Goal: Task Accomplishment & Management: Manage account settings

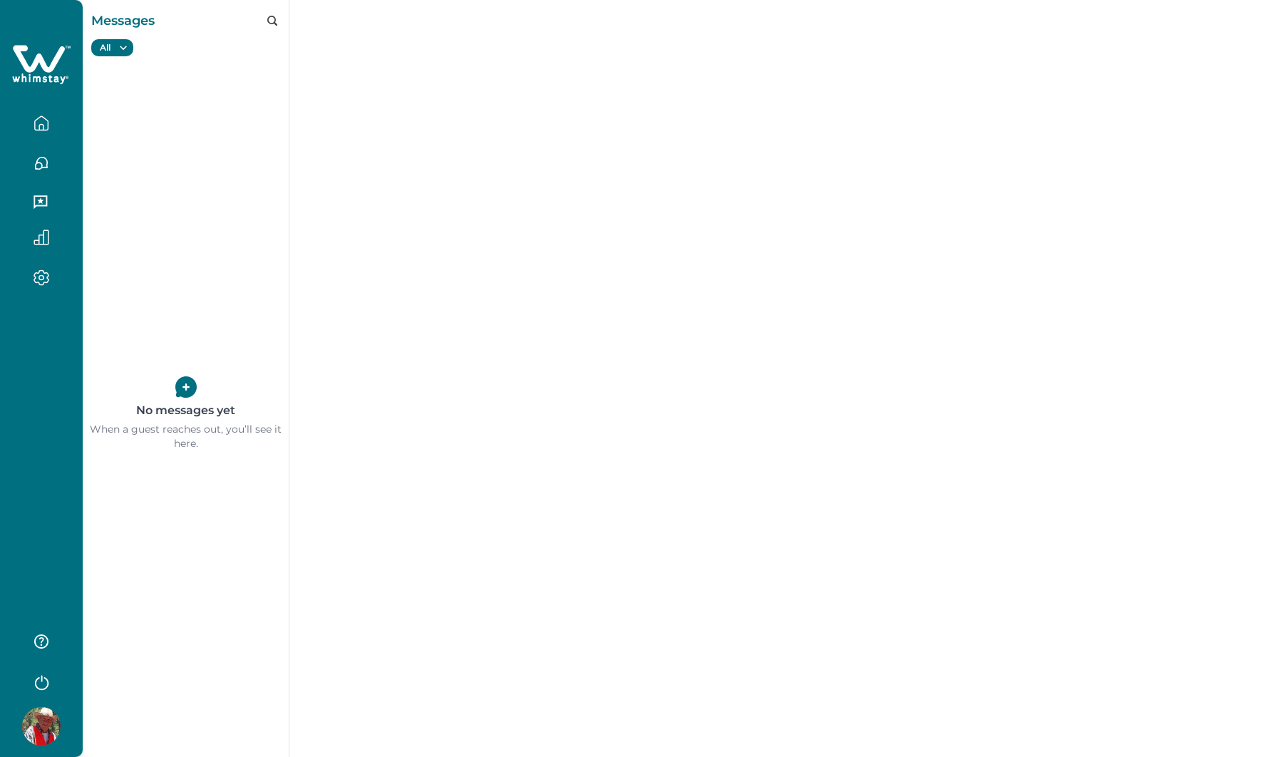
click at [46, 125] on icon "button" at bounding box center [42, 123] width 16 height 16
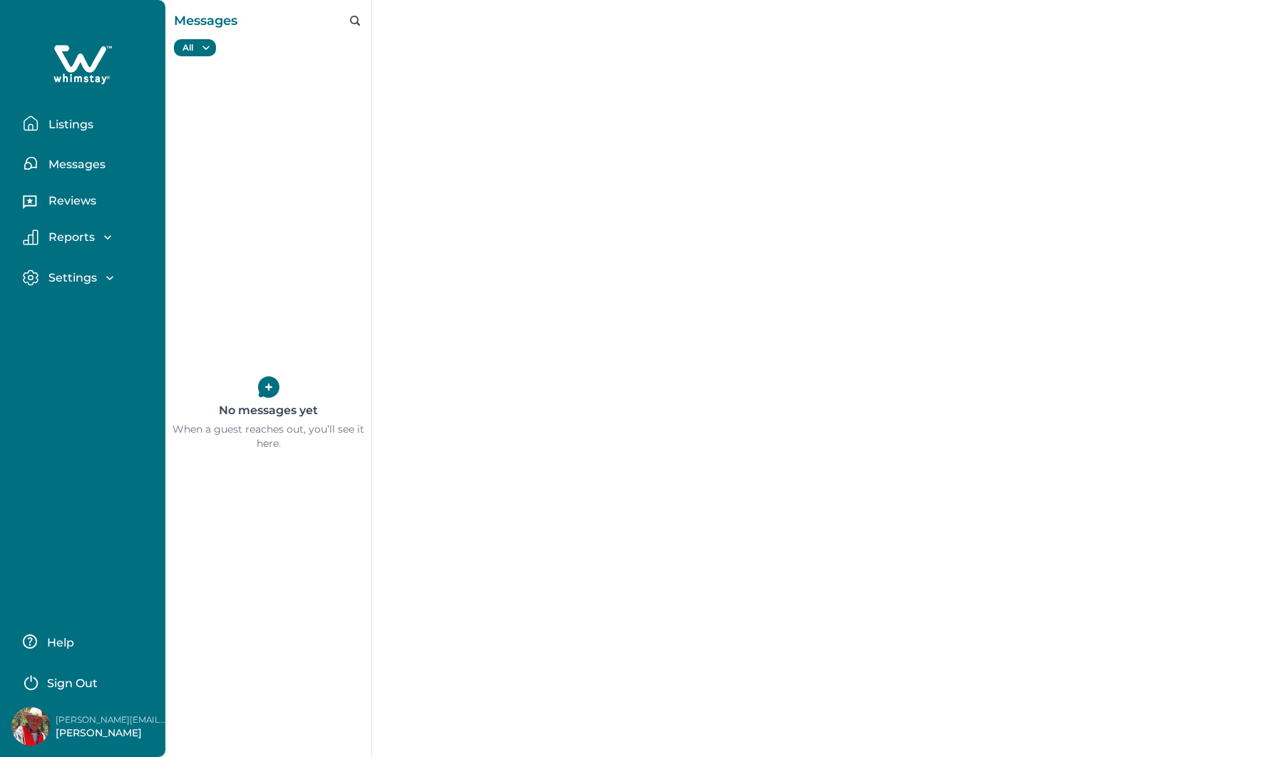
click at [77, 124] on p "Listings" at bounding box center [68, 125] width 49 height 14
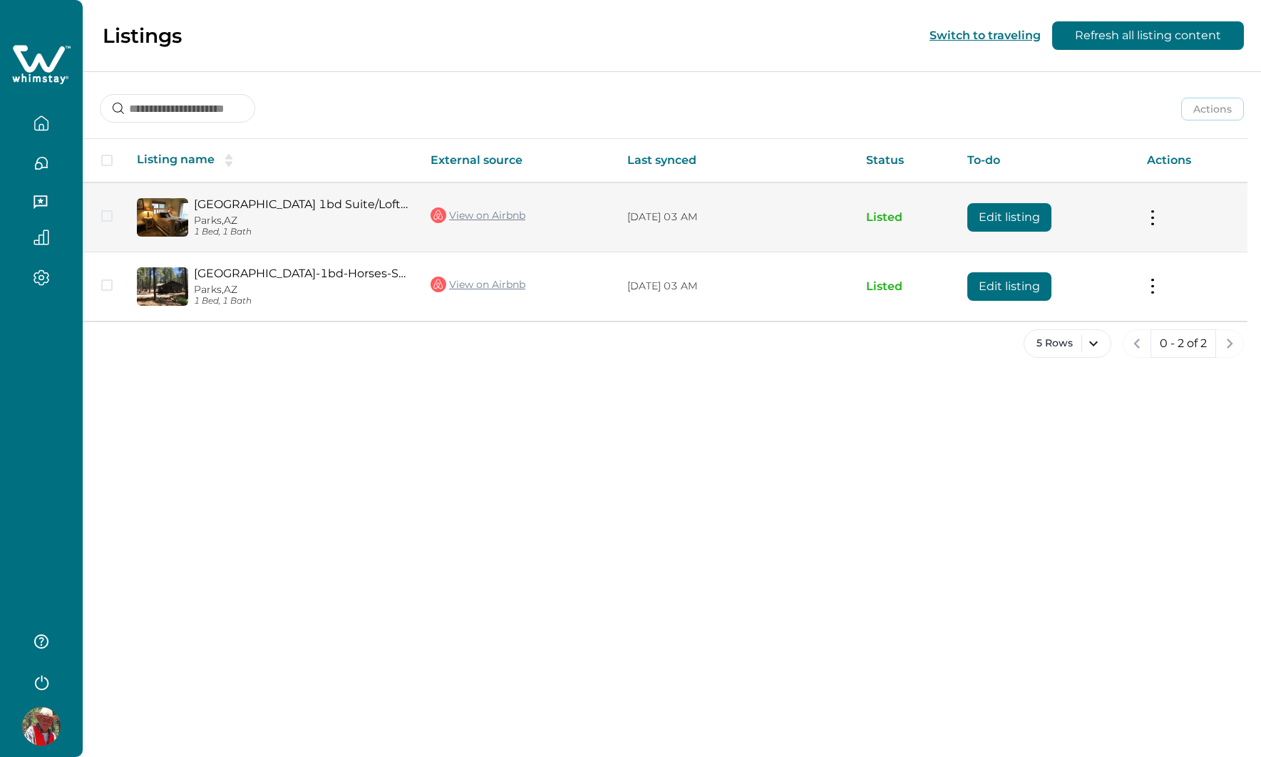
click at [1156, 217] on button at bounding box center [1152, 217] width 11 height 15
click at [1171, 202] on td "Actions View listing on Whimstay Unlist listing View listing details" at bounding box center [1192, 217] width 112 height 69
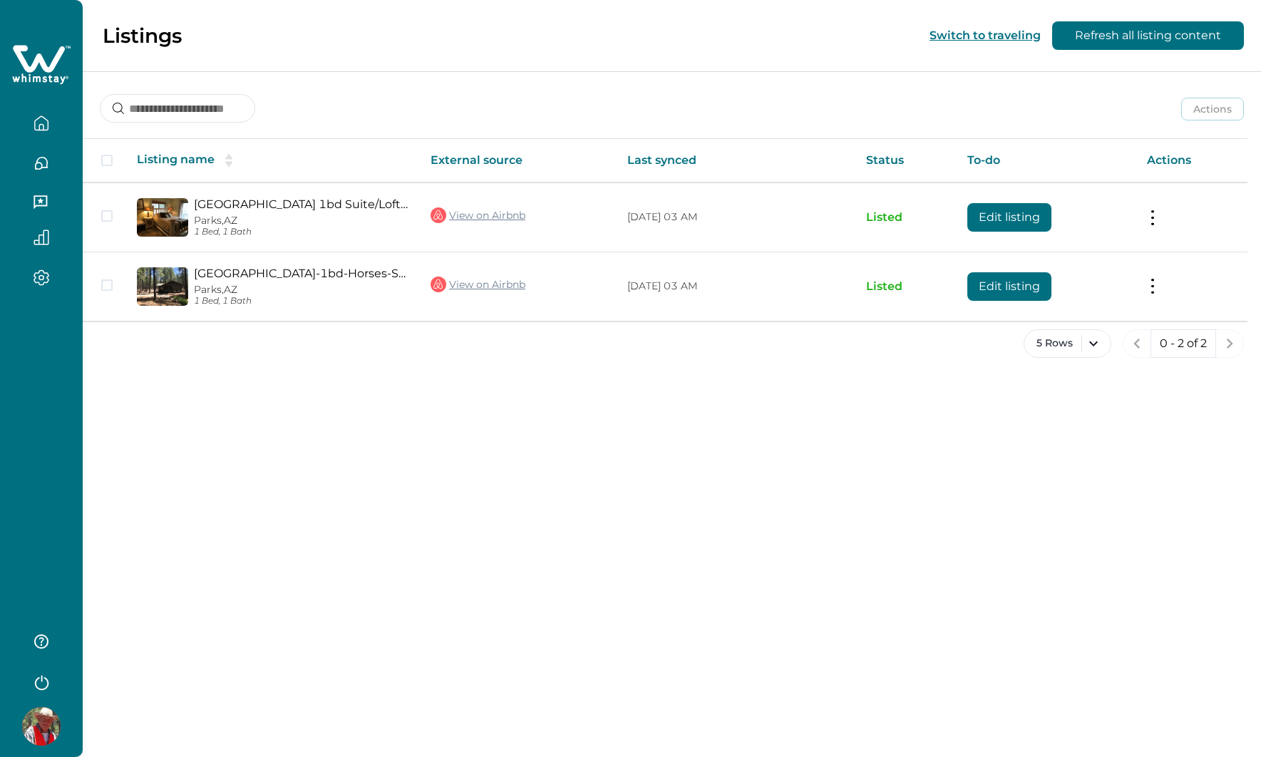
click at [66, 151] on div at bounding box center [41, 158] width 60 height 40
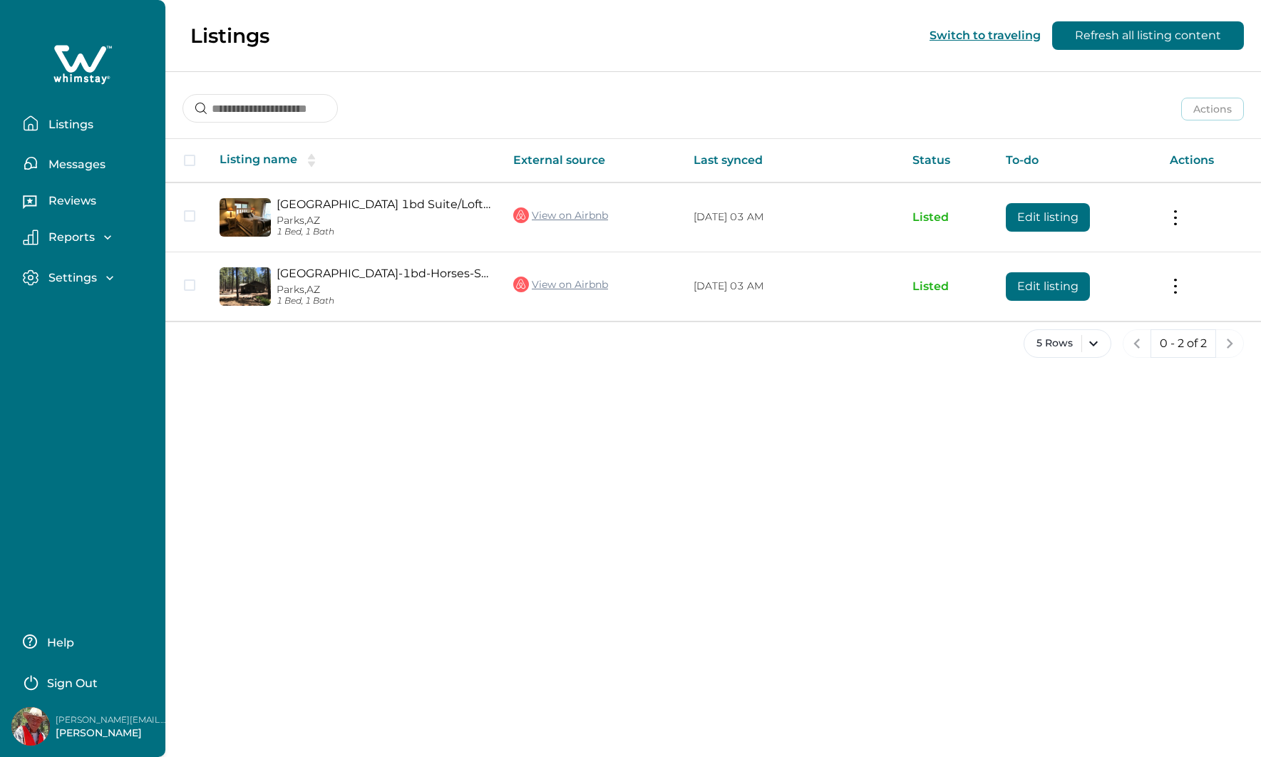
click at [108, 276] on icon "button" at bounding box center [110, 278] width 14 height 14
click at [93, 205] on p "Reviews" at bounding box center [70, 201] width 52 height 14
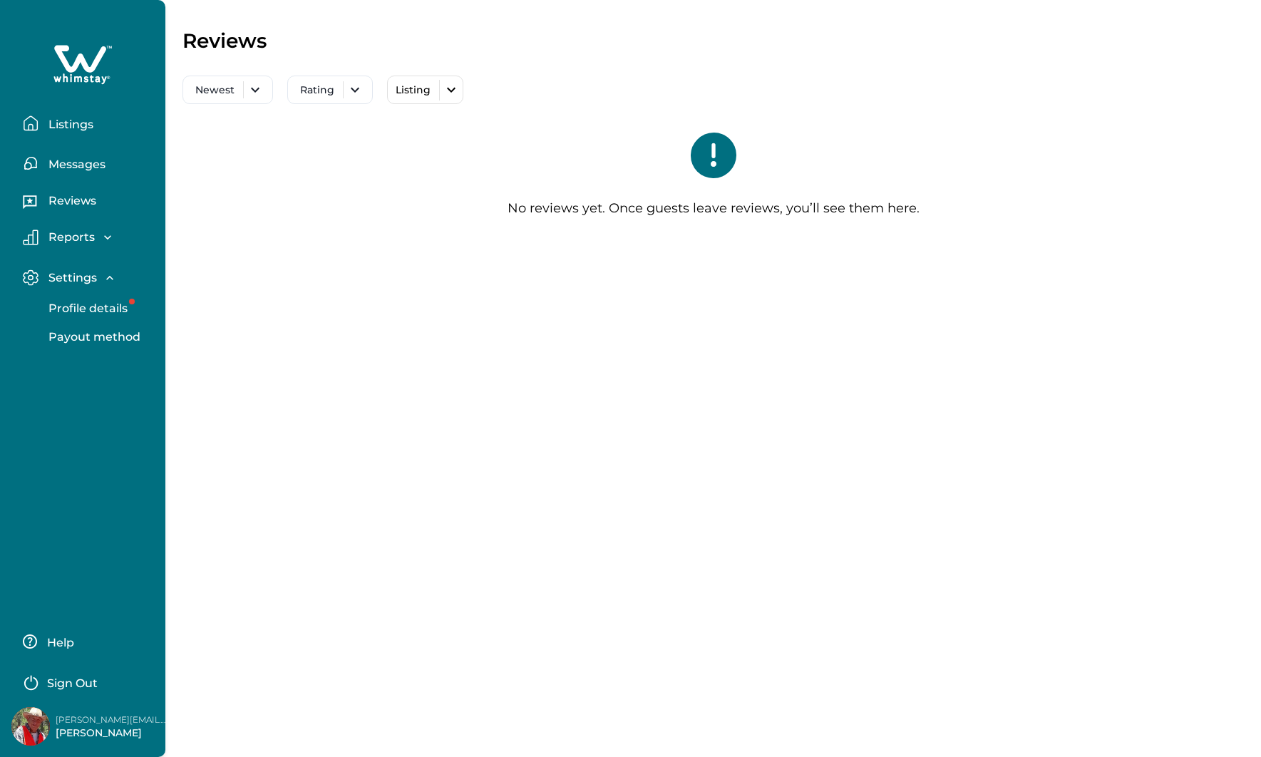
click at [91, 165] on p "Messages" at bounding box center [74, 165] width 61 height 14
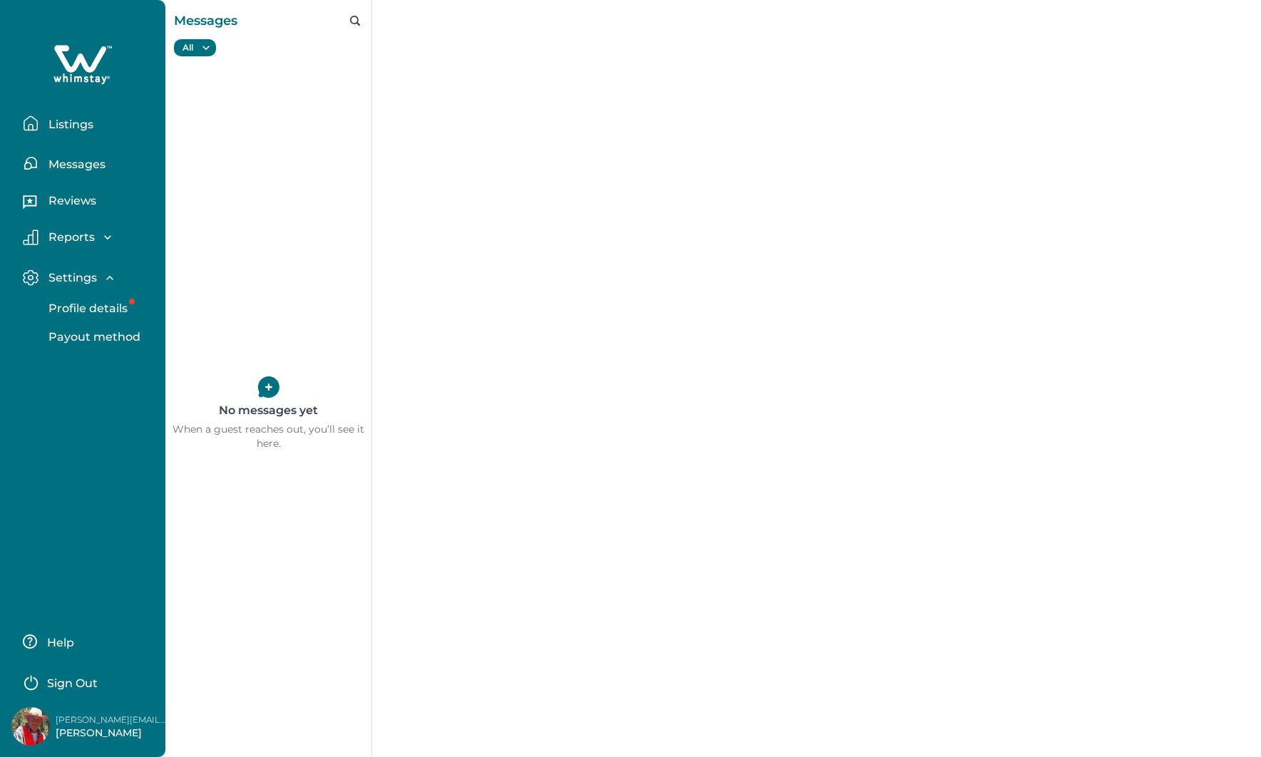
click at [83, 128] on p "Listings" at bounding box center [68, 125] width 49 height 14
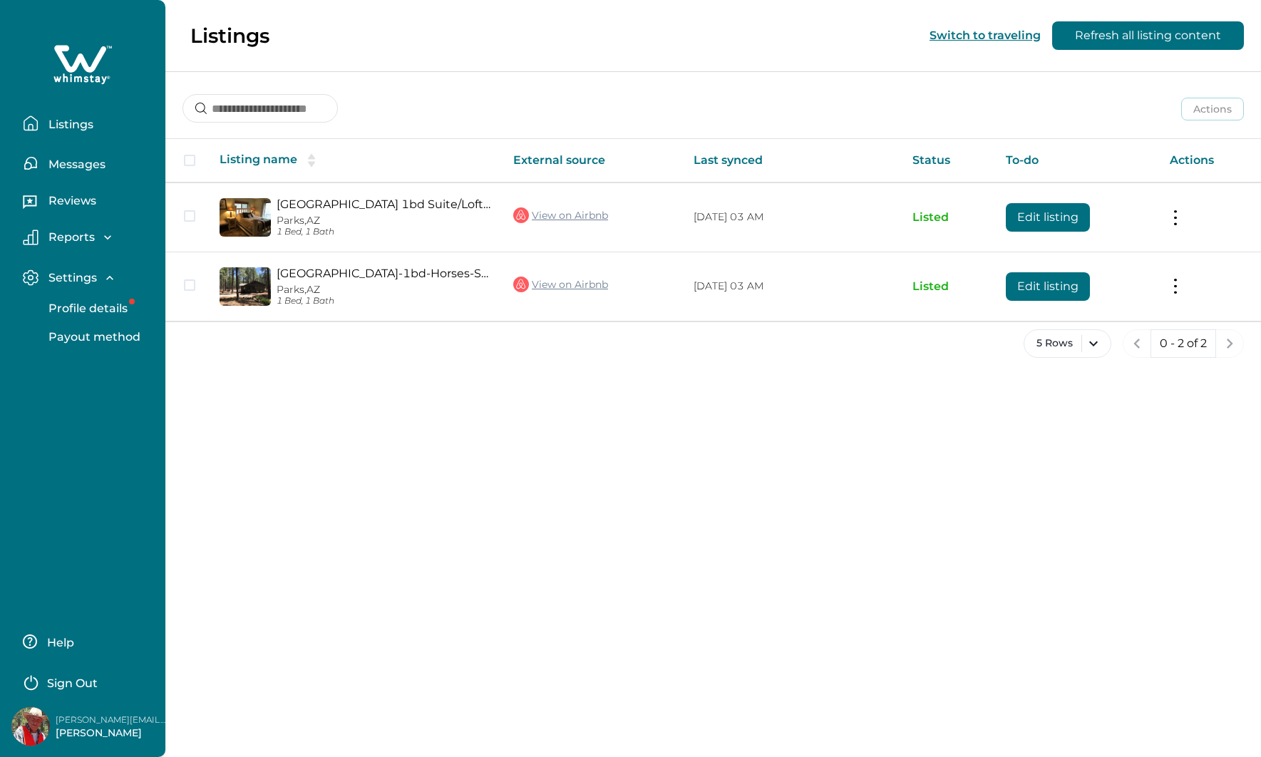
click at [94, 311] on p "Profile details" at bounding box center [85, 309] width 83 height 14
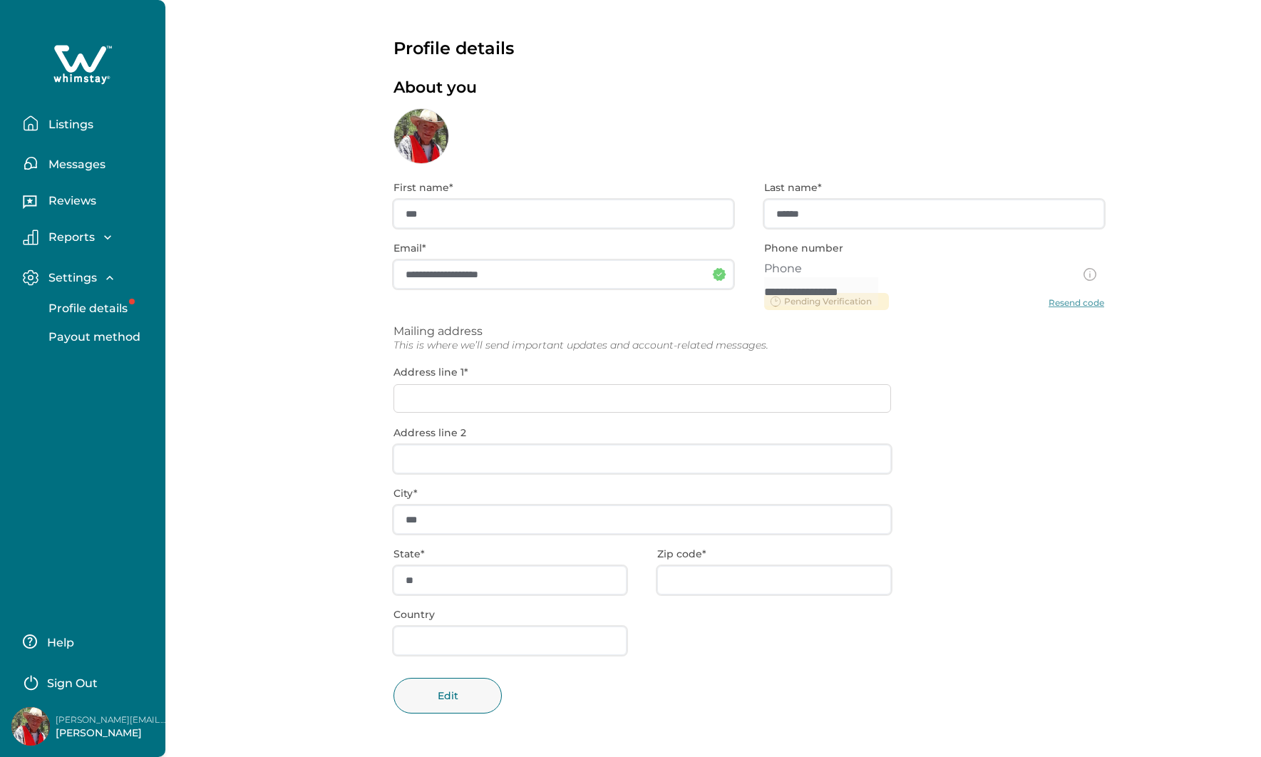
click at [60, 639] on p "Help" at bounding box center [58, 643] width 31 height 14
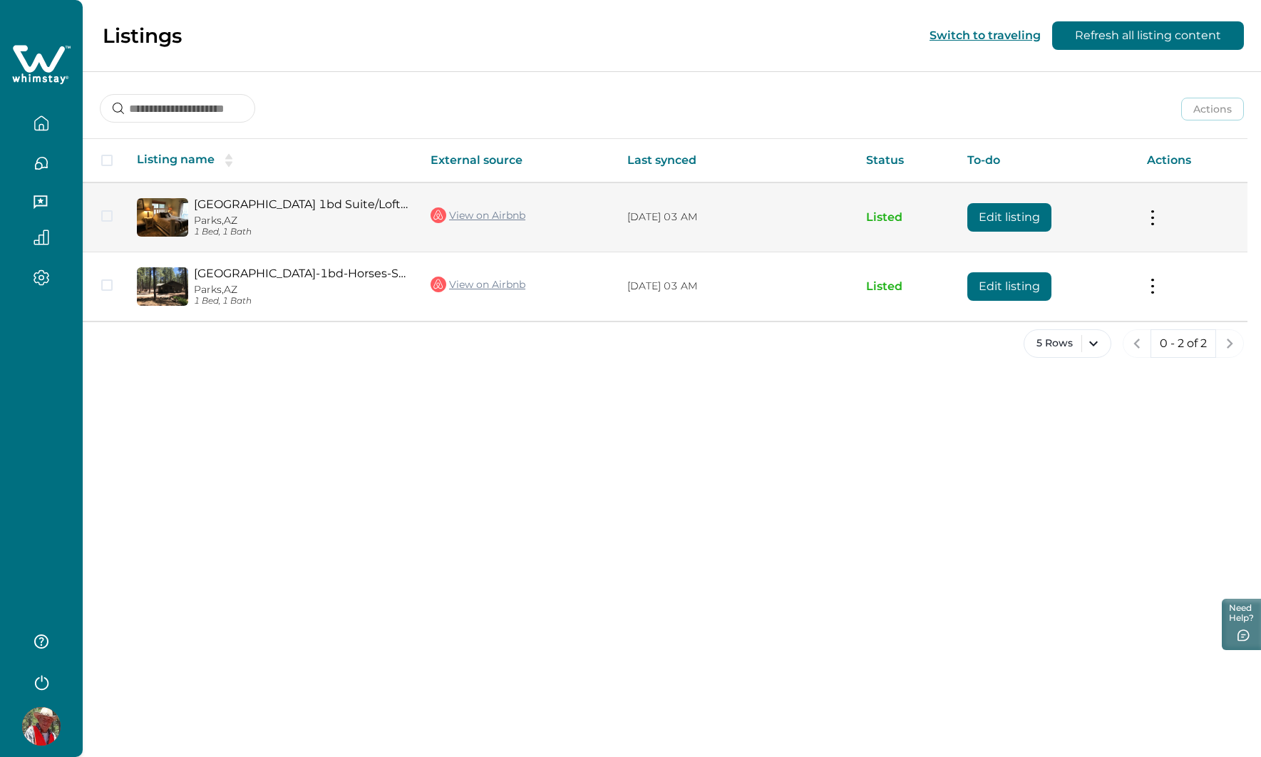
click at [1032, 217] on button "Edit listing" at bounding box center [1009, 217] width 84 height 29
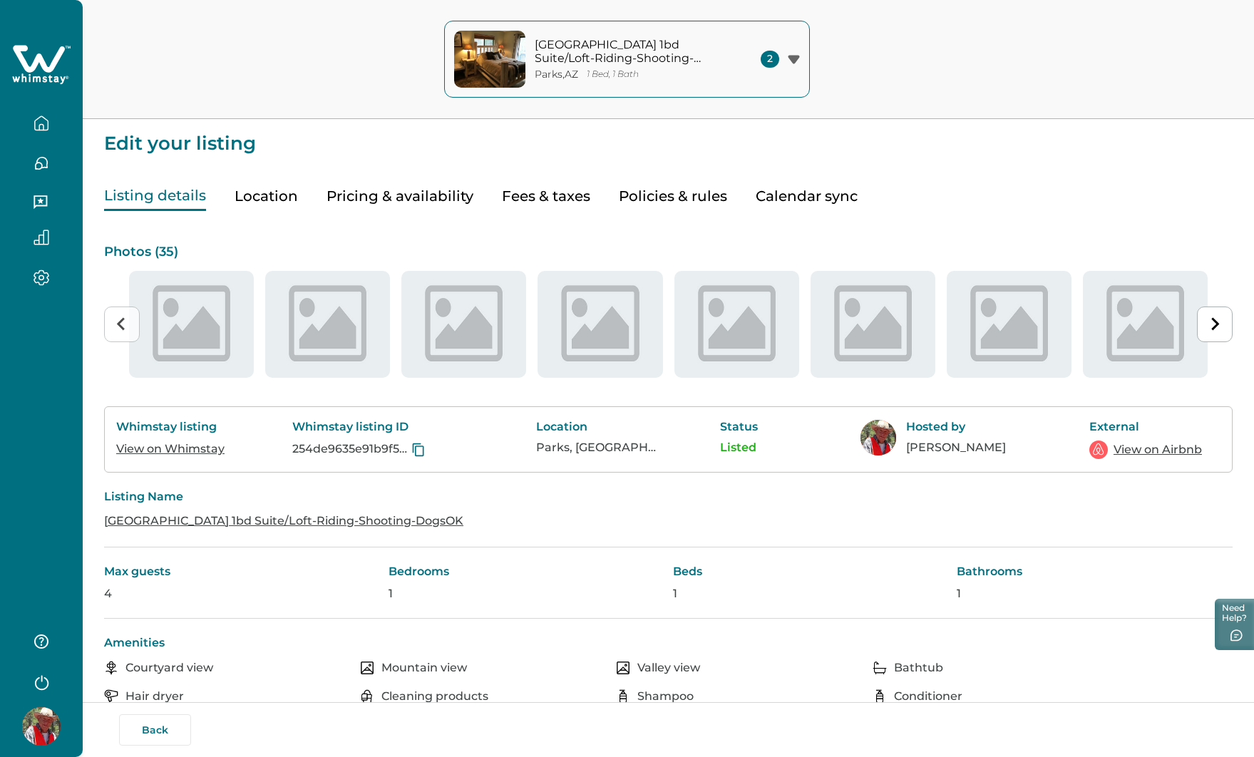
type input "**"
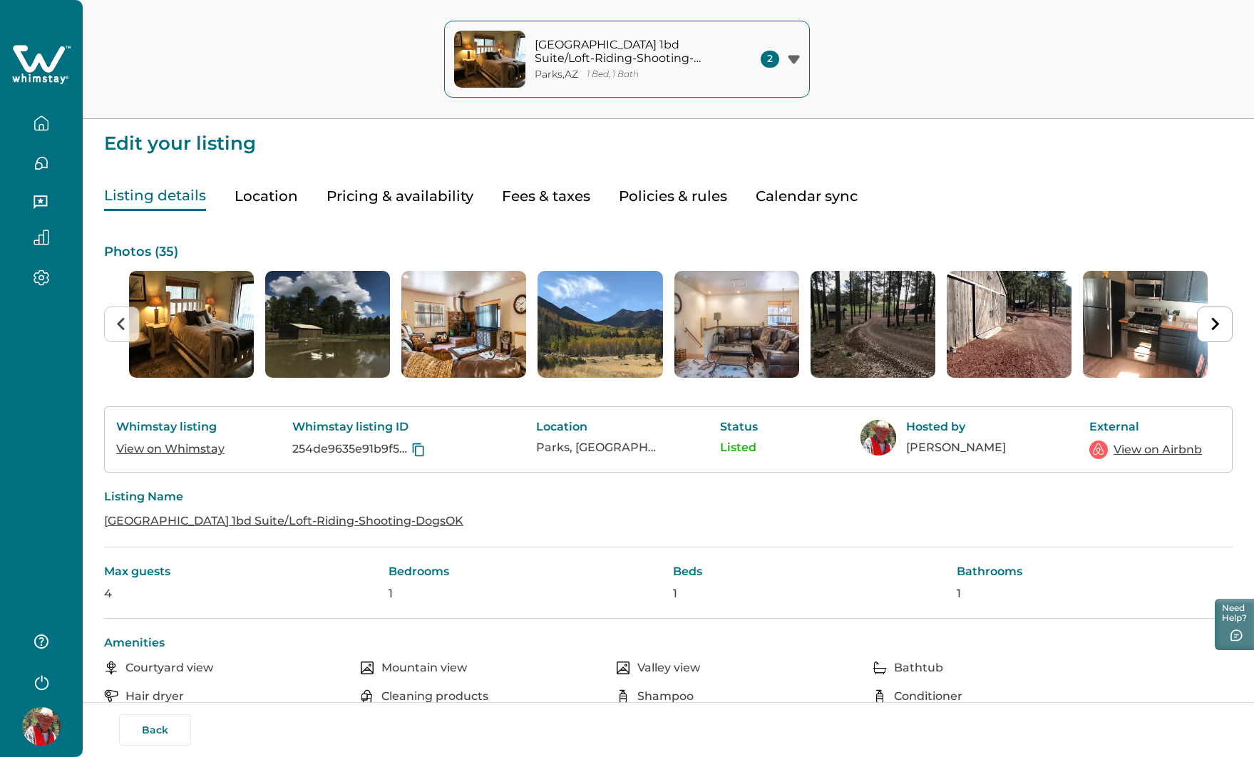
click at [384, 196] on button "Pricing & availability" at bounding box center [400, 196] width 147 height 29
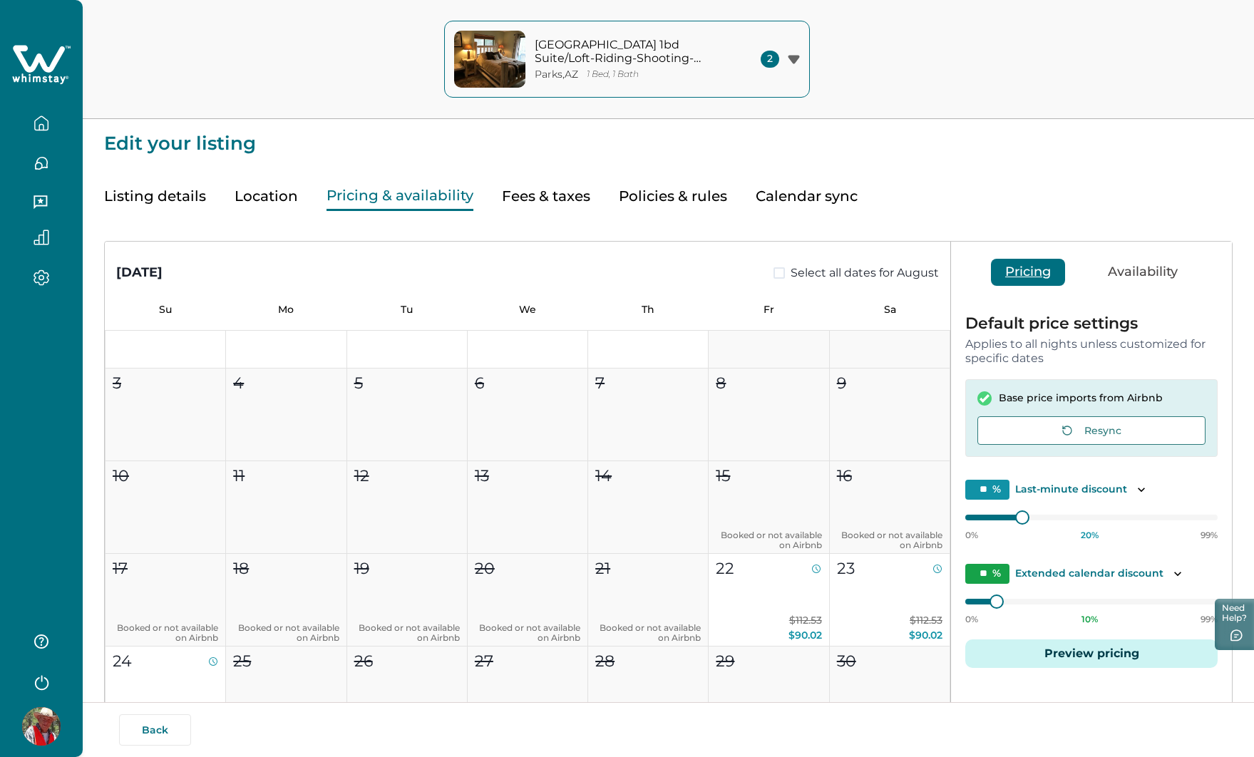
scroll to position [59, 0]
click at [1154, 269] on button "Availability" at bounding box center [1143, 272] width 98 height 27
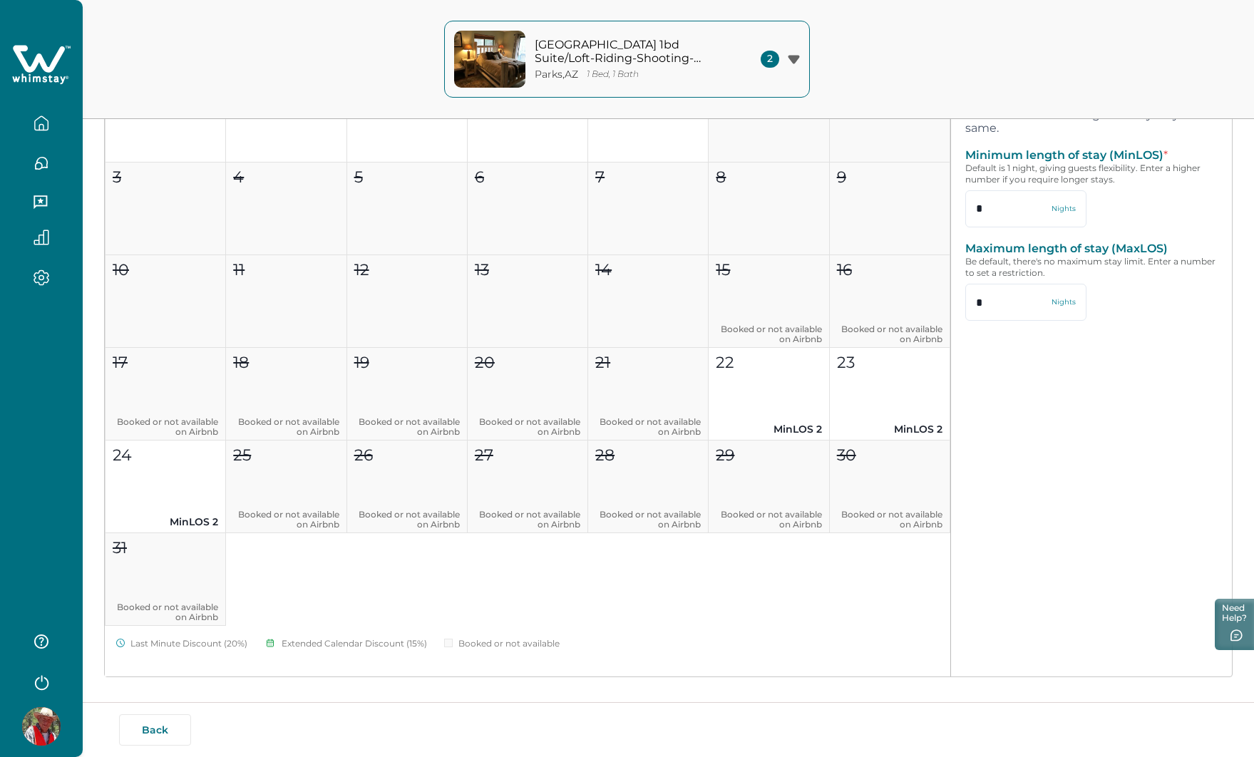
scroll to position [0, 0]
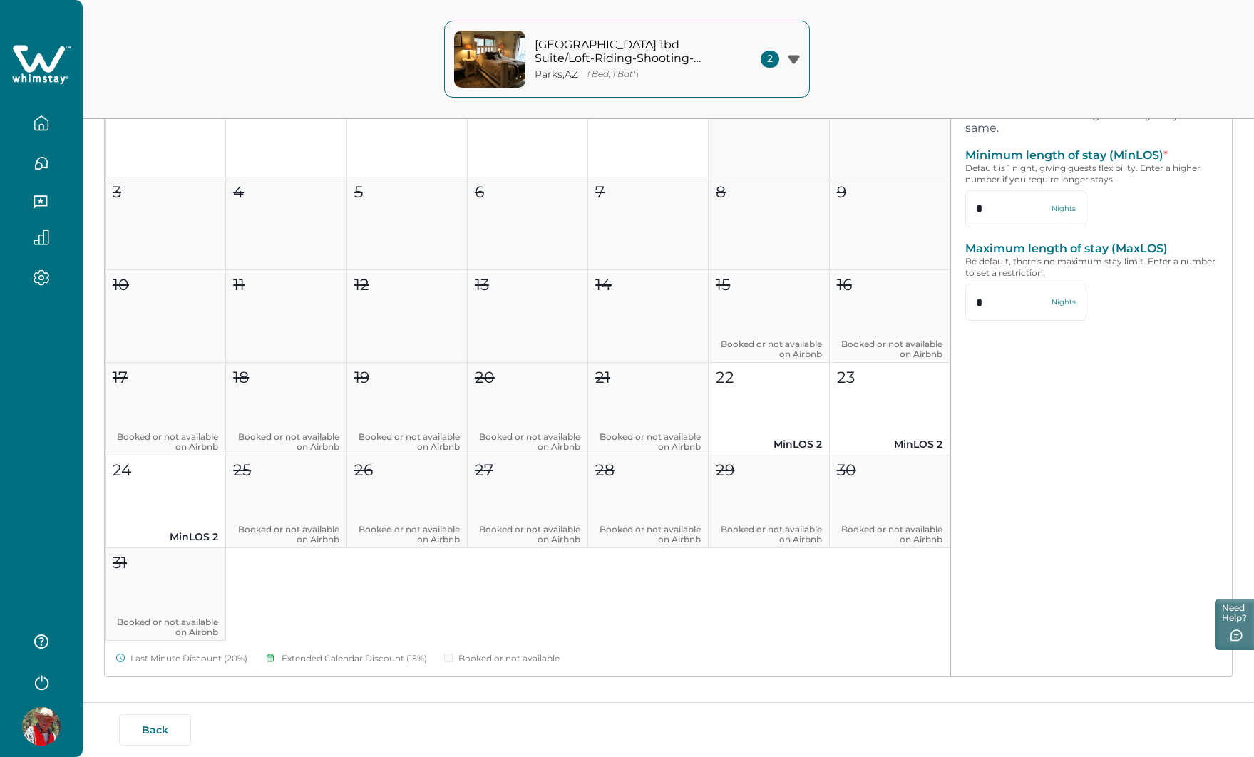
click at [213, 34] on div "Grand Canyon 1bd Suite/Loft-Riding-Shooting-DogsOK Parks , AZ 1 Bed, 1 Bath 2 G…" at bounding box center [627, 59] width 1254 height 119
click at [927, 65] on div "Grand Canyon 1bd Suite/Loft-Riding-Shooting-DogsOK Parks , AZ 1 Bed, 1 Bath 2 G…" at bounding box center [627, 59] width 1254 height 119
click at [45, 130] on icon "button" at bounding box center [41, 123] width 13 height 14
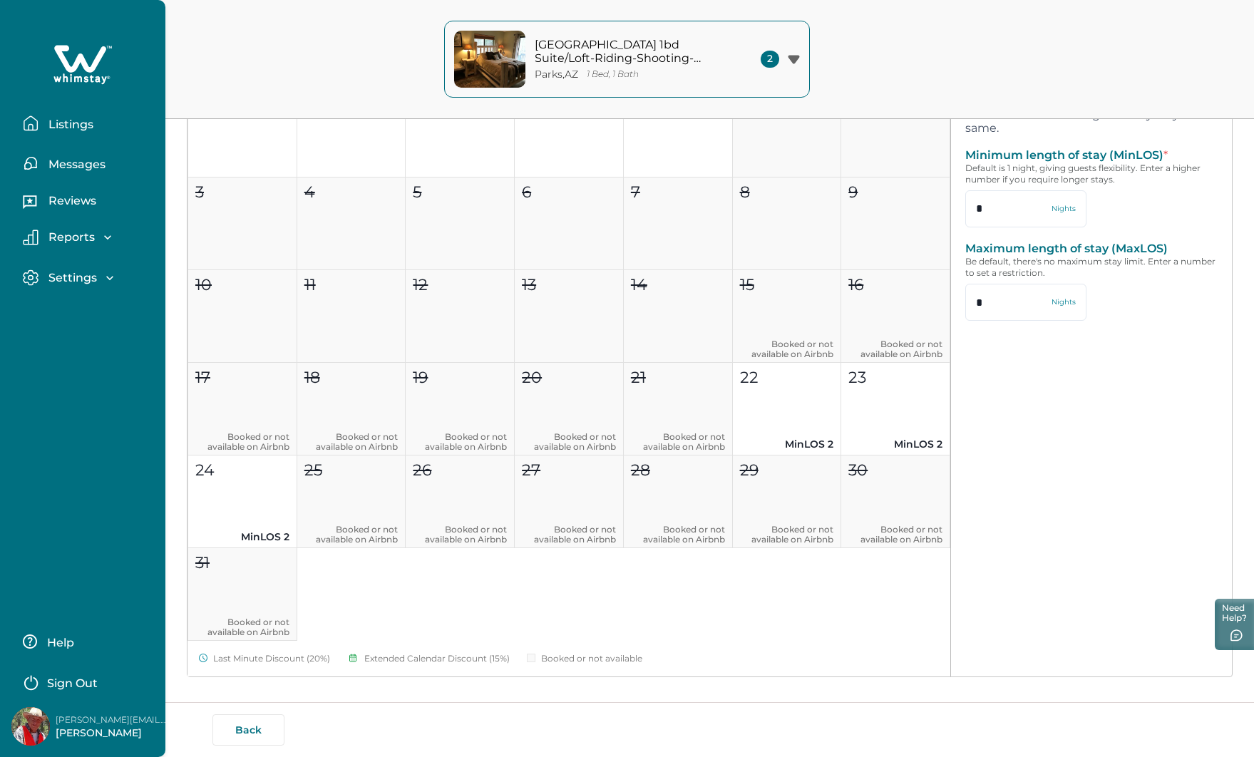
click at [79, 125] on p "Listings" at bounding box center [68, 125] width 49 height 14
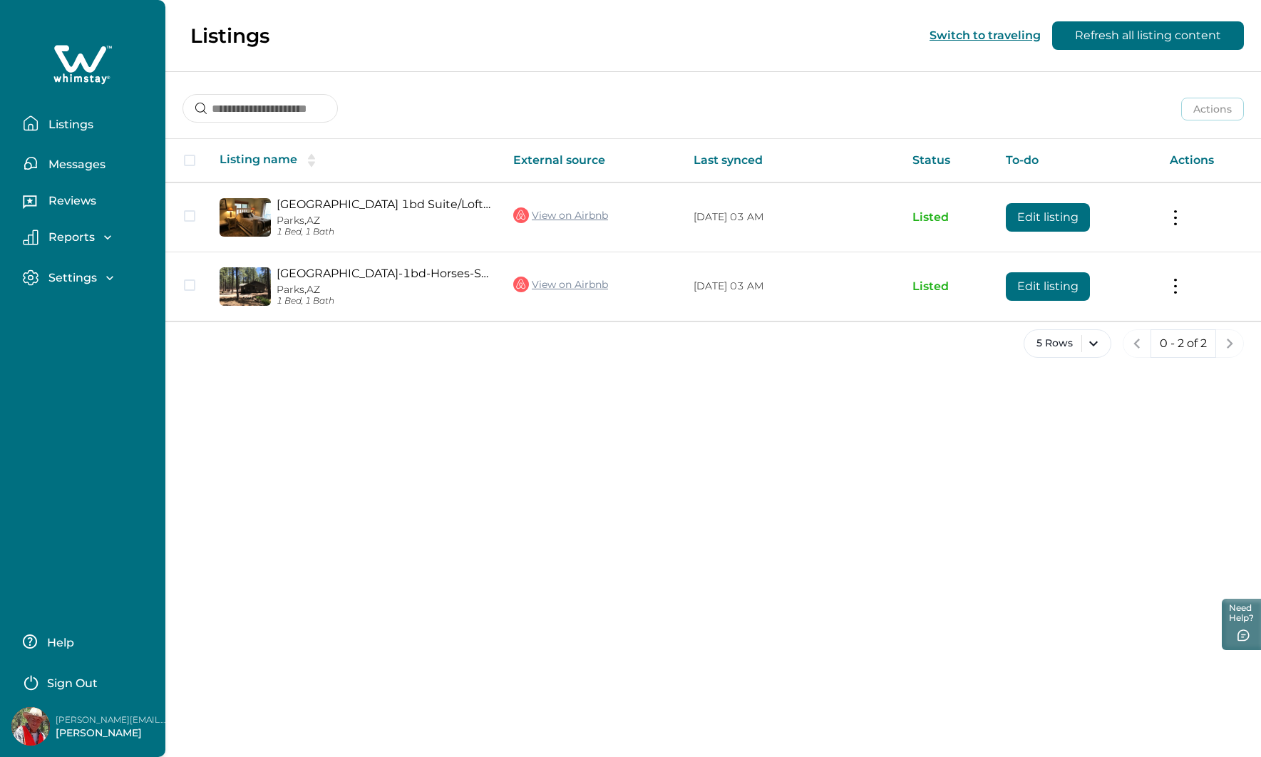
click at [83, 125] on p "Listings" at bounding box center [68, 125] width 49 height 14
click at [81, 125] on p "Listings" at bounding box center [68, 125] width 49 height 14
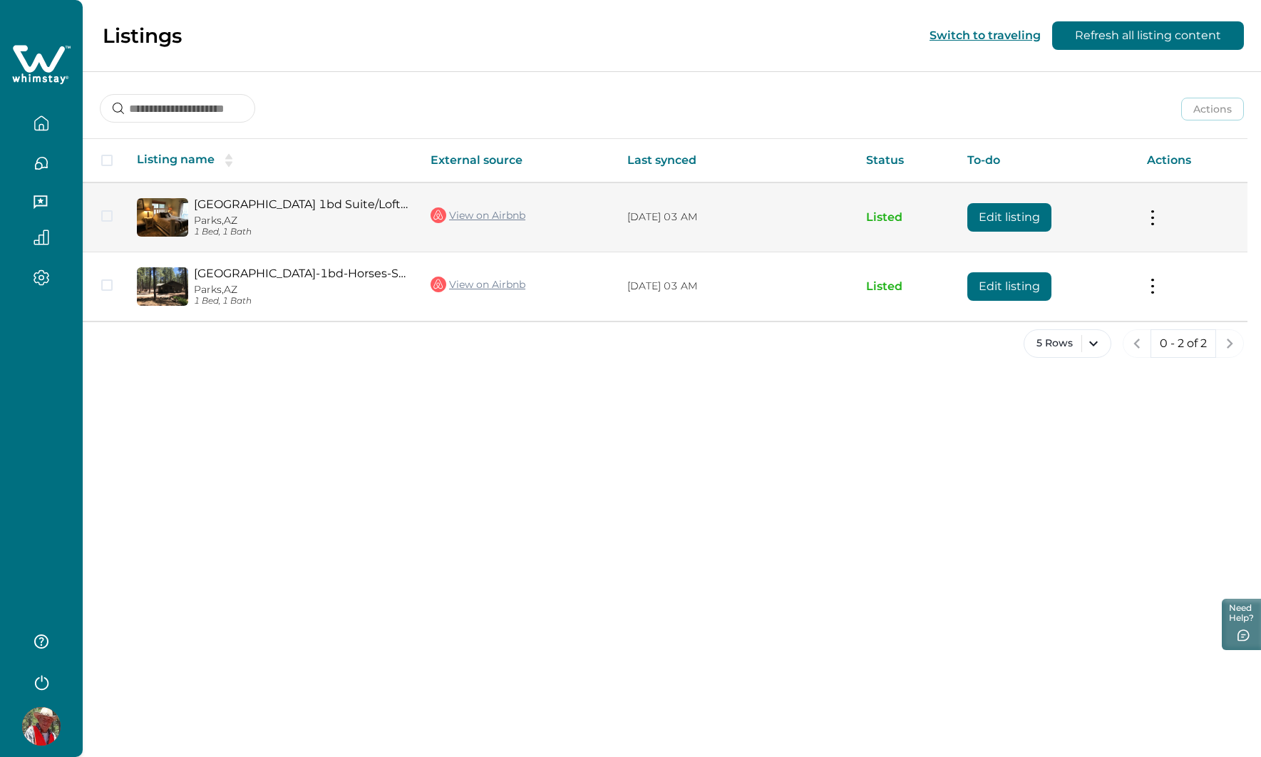
click at [1034, 220] on button "Edit listing" at bounding box center [1009, 217] width 84 height 29
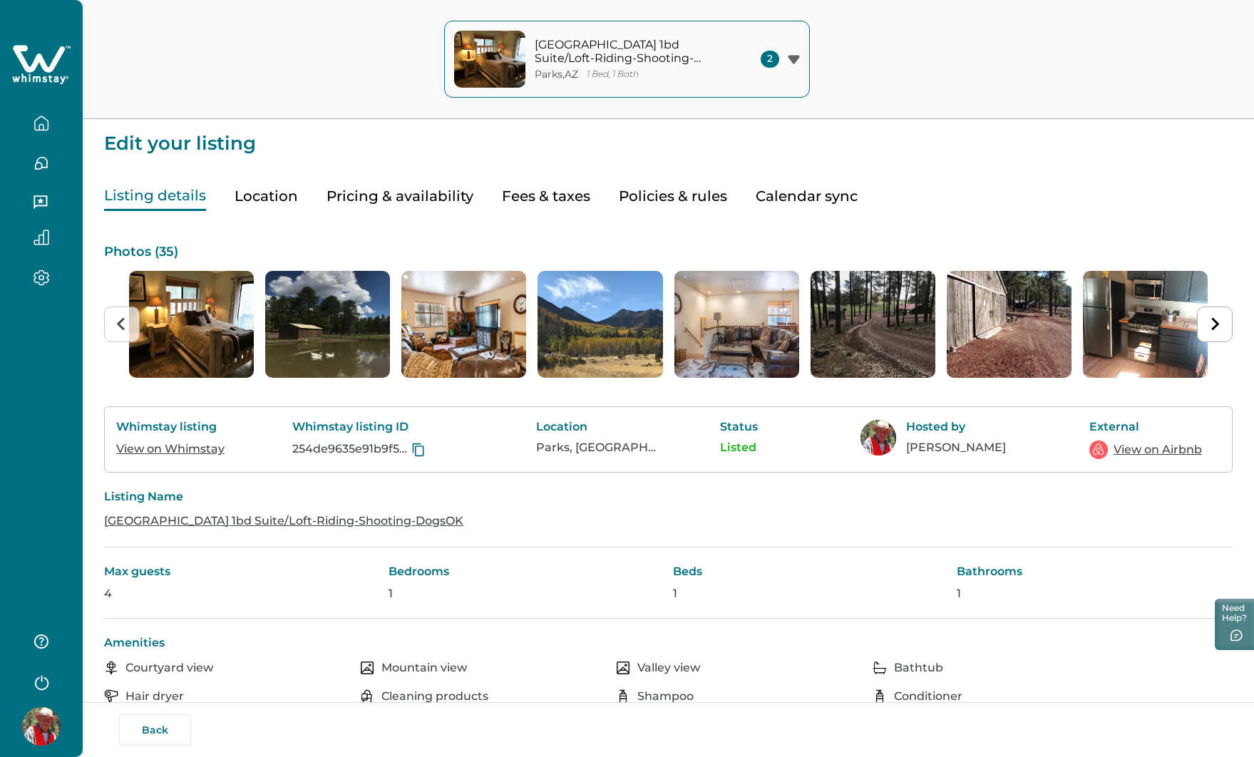
click at [809, 195] on button "Calendar sync" at bounding box center [807, 196] width 102 height 29
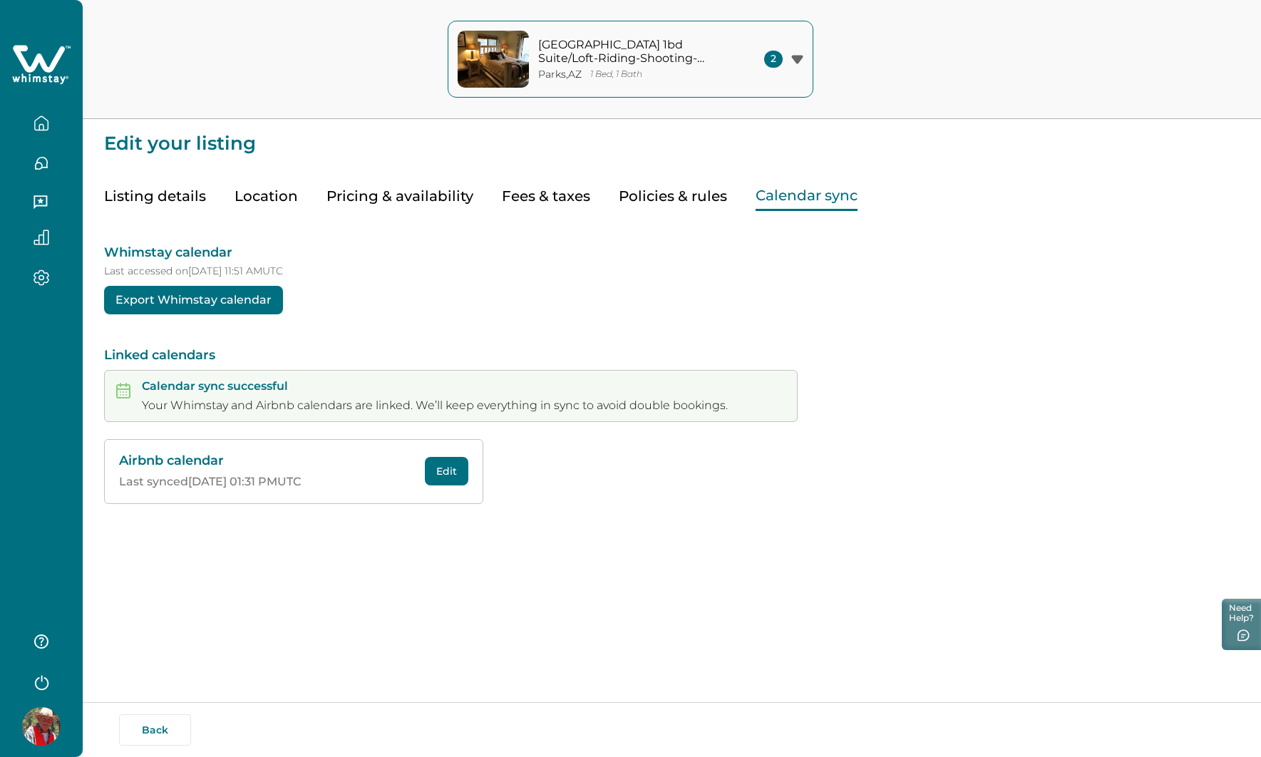
click at [455, 473] on button "Edit" at bounding box center [446, 471] width 43 height 29
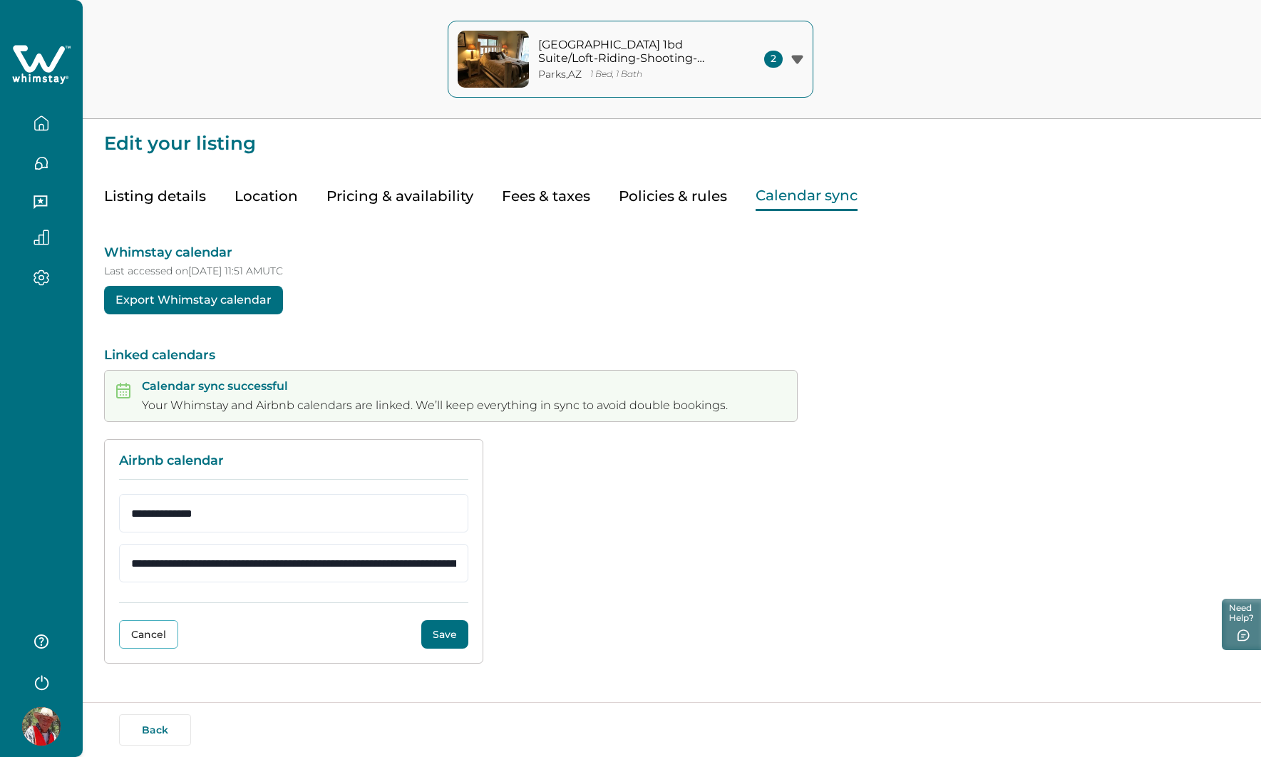
click at [454, 639] on button "Save" at bounding box center [444, 634] width 47 height 29
click at [445, 634] on button "Save" at bounding box center [444, 634] width 47 height 29
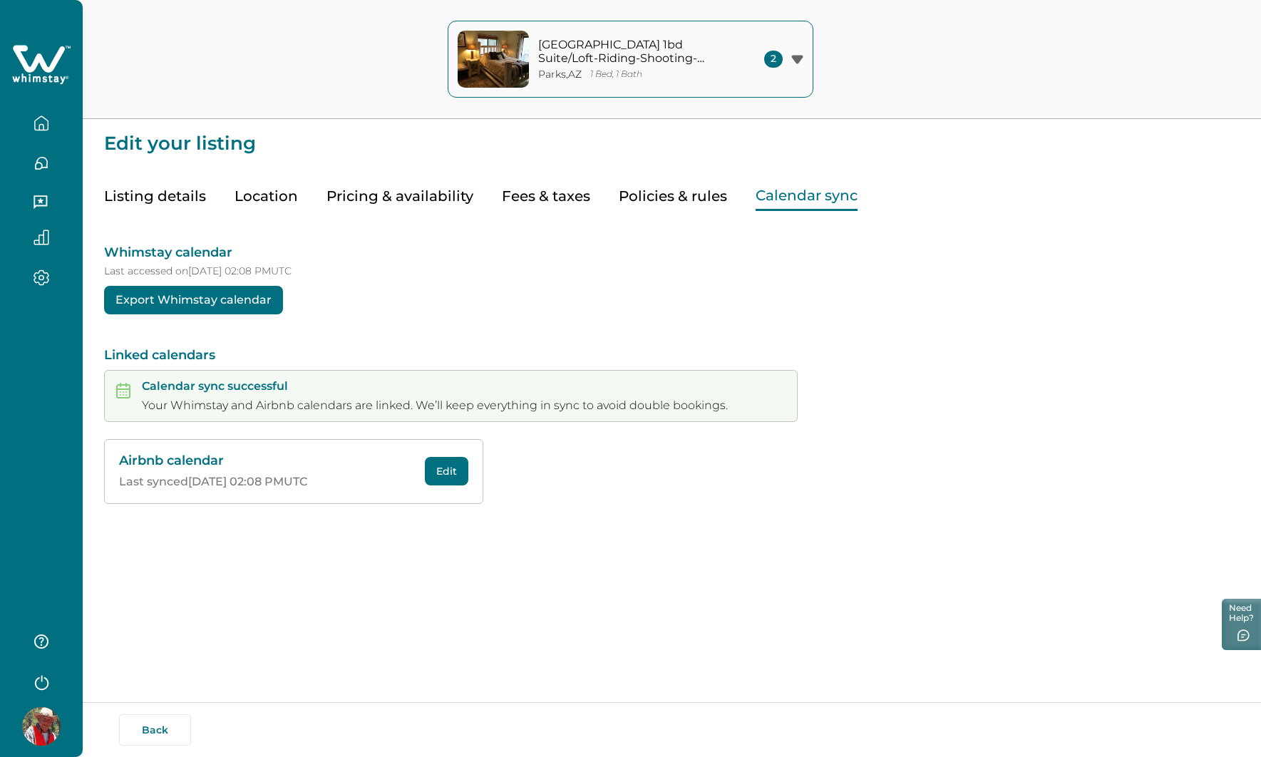
click at [180, 194] on button "Listing details" at bounding box center [155, 196] width 102 height 29
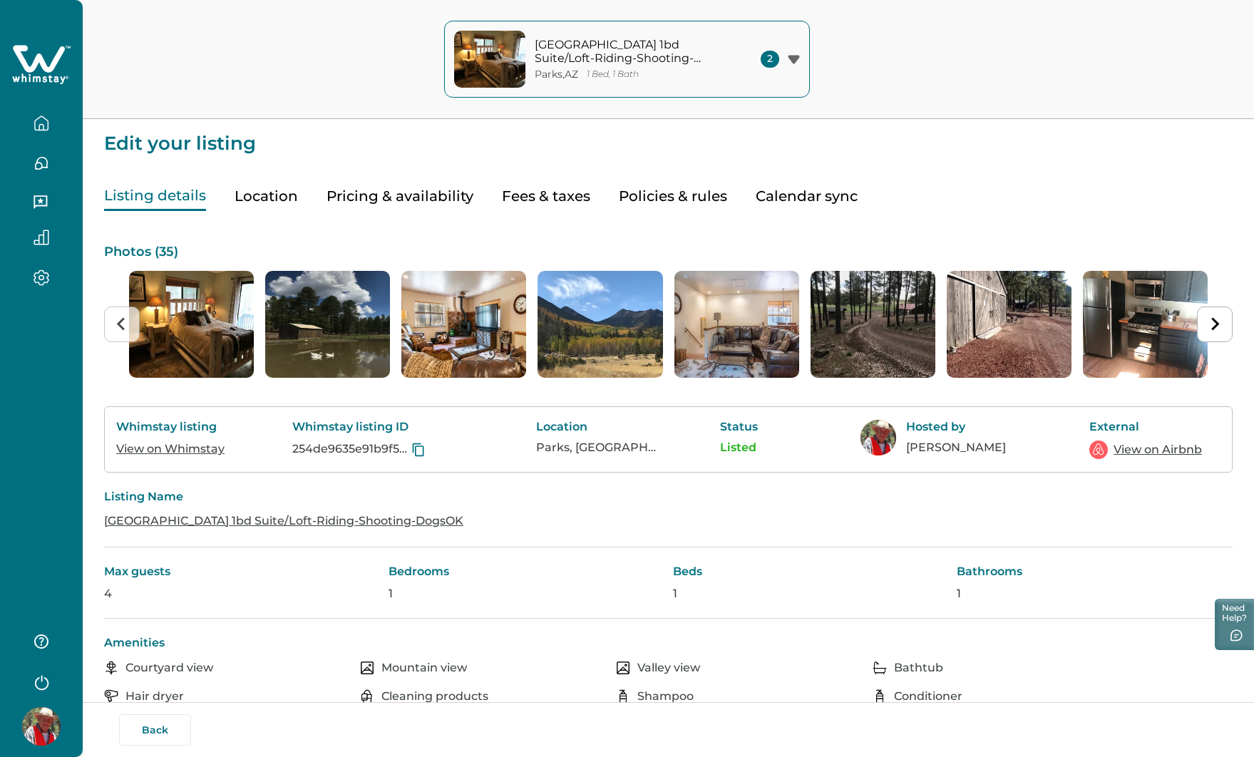
click at [430, 198] on button "Pricing & availability" at bounding box center [400, 196] width 147 height 29
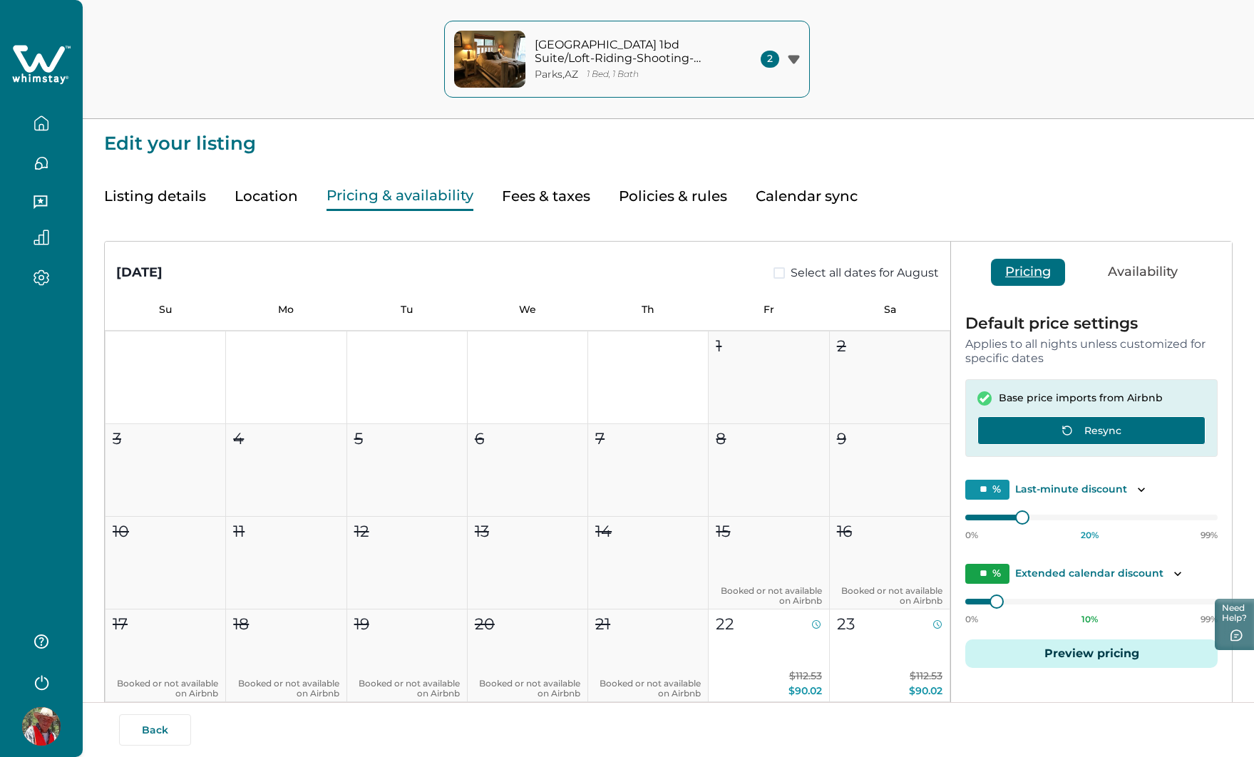
click at [1092, 428] on button "Resync" at bounding box center [1091, 430] width 228 height 29
click at [1091, 428] on button "Resync" at bounding box center [1091, 430] width 228 height 29
click at [1151, 269] on button "Availability" at bounding box center [1143, 272] width 98 height 27
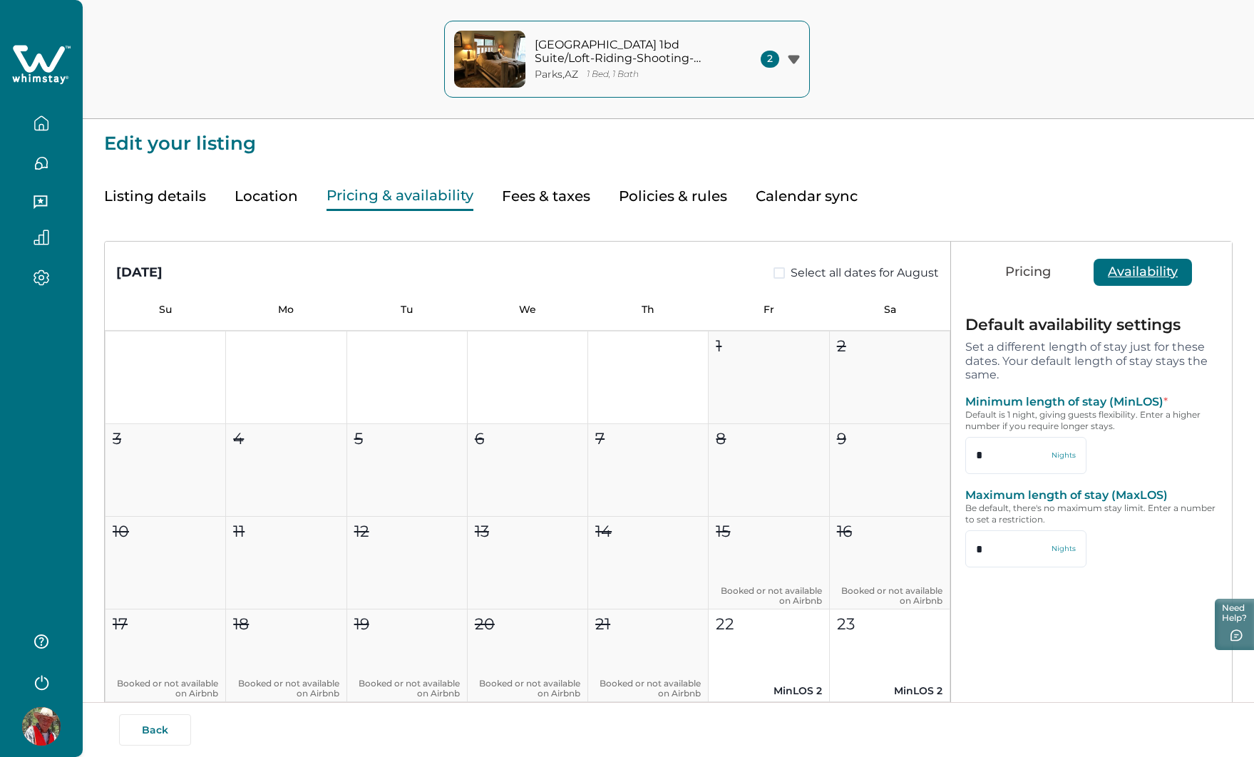
click at [806, 198] on button "Calendar sync" at bounding box center [807, 196] width 102 height 29
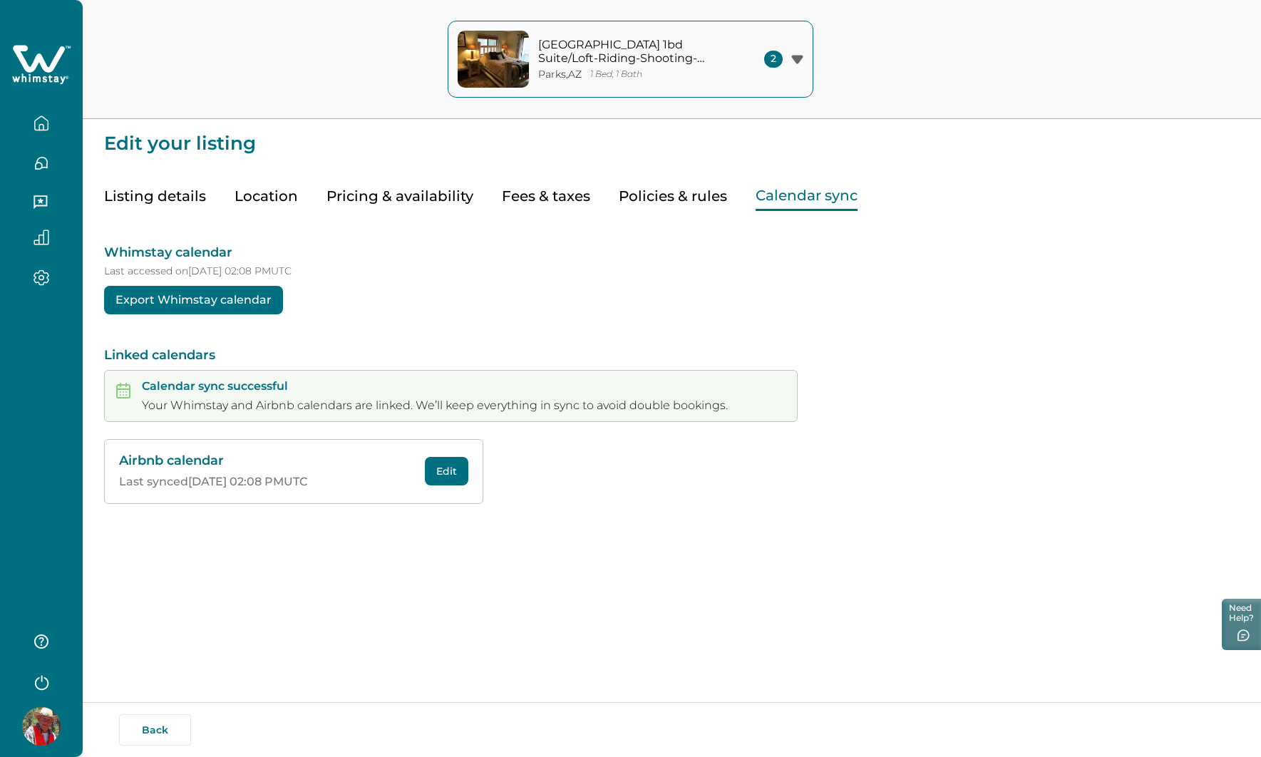
click at [443, 471] on button "Edit" at bounding box center [446, 471] width 43 height 29
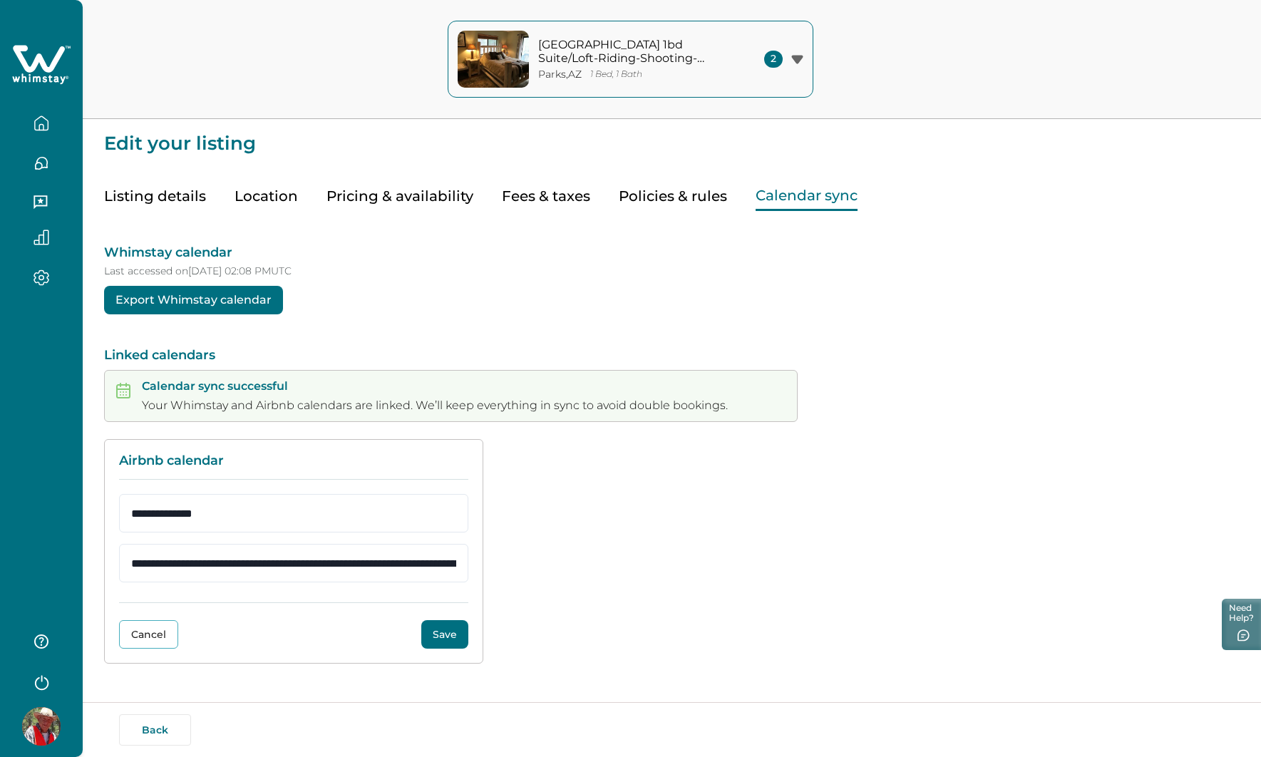
click at [441, 634] on button "Save" at bounding box center [444, 634] width 47 height 29
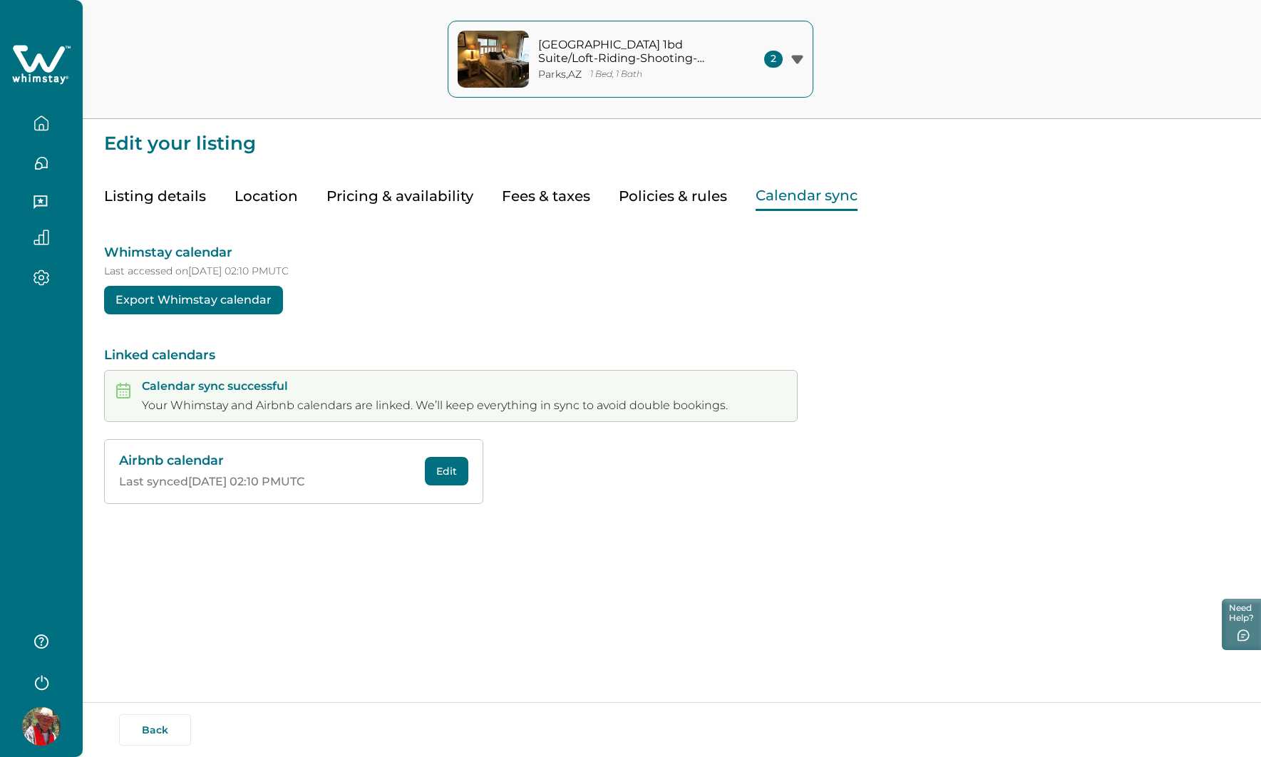
click at [435, 197] on button "Pricing & availability" at bounding box center [400, 196] width 147 height 29
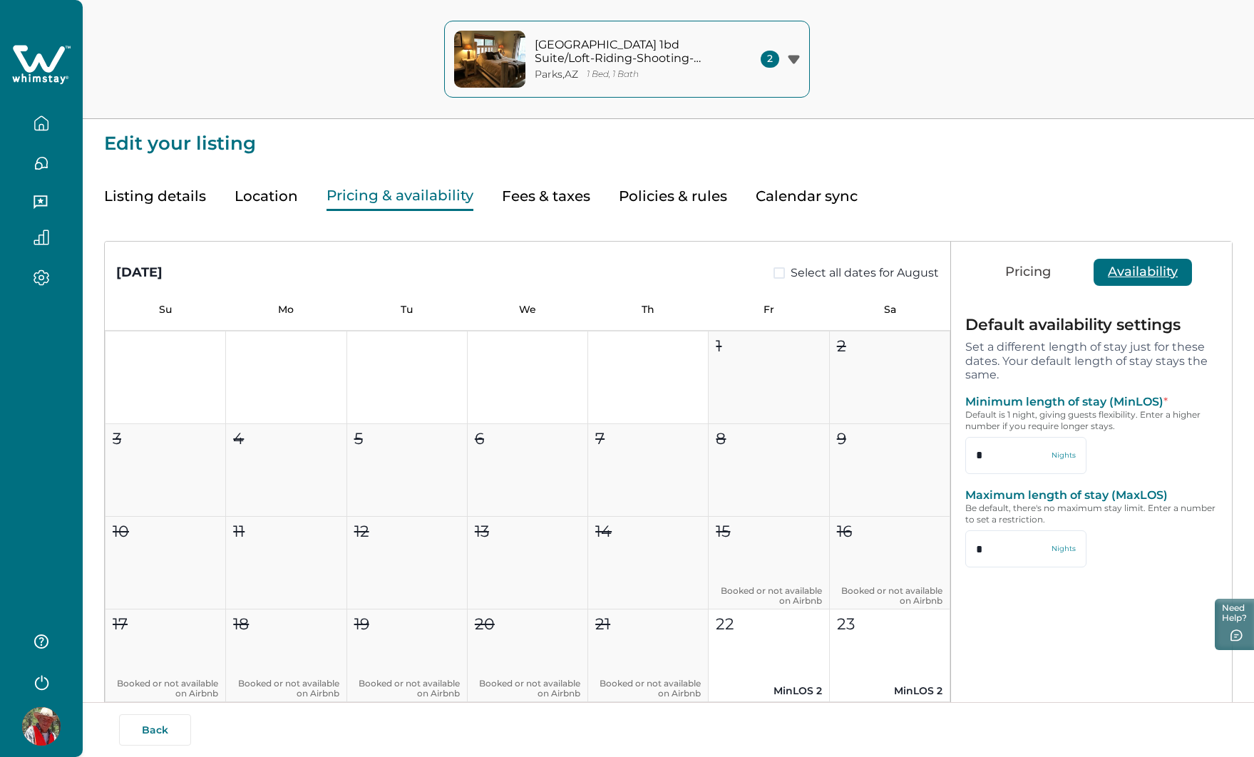
click at [831, 196] on button "Calendar sync" at bounding box center [807, 196] width 102 height 29
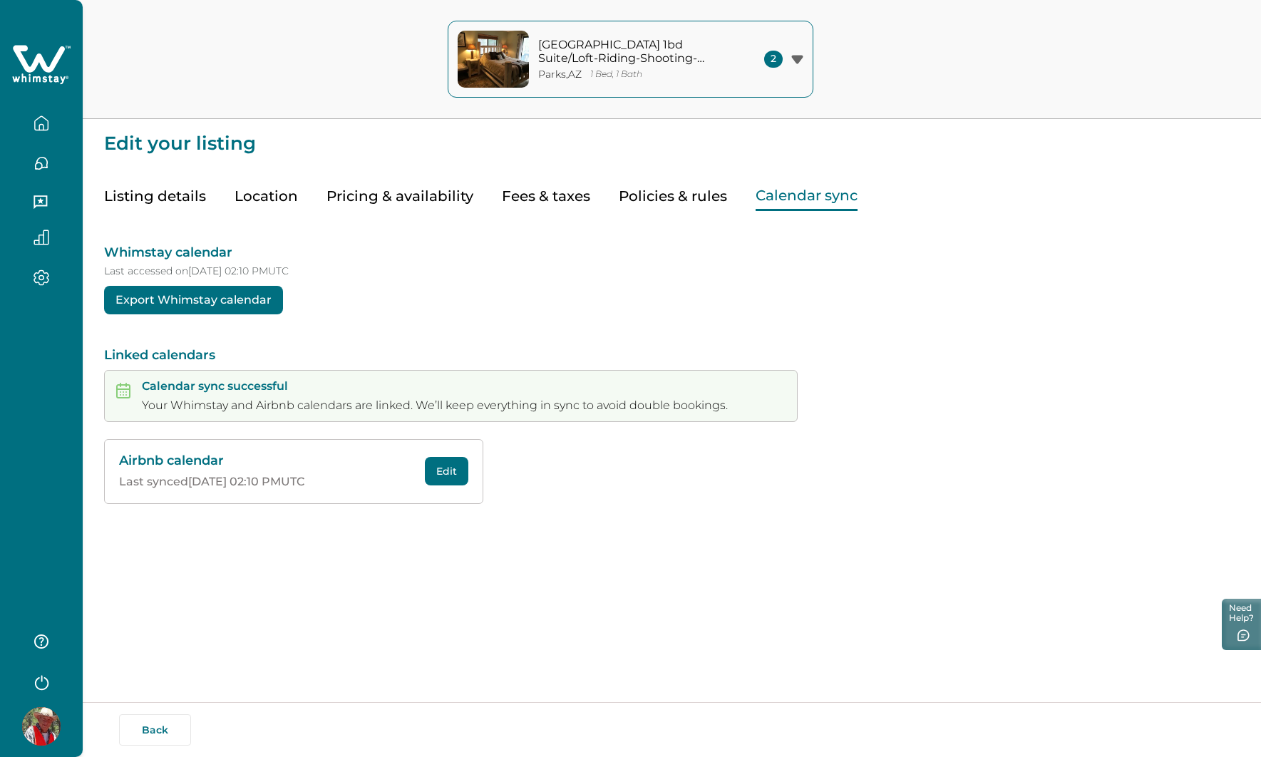
click at [447, 473] on button "Edit" at bounding box center [446, 471] width 43 height 29
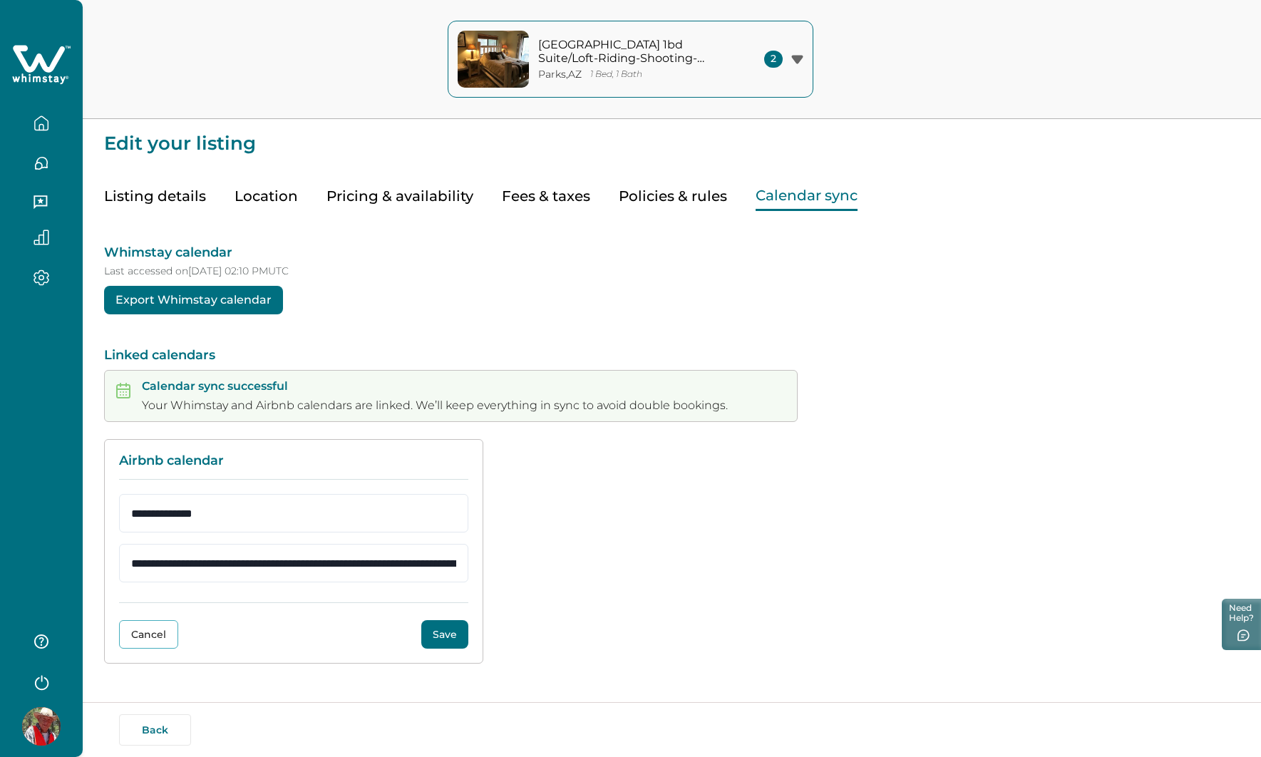
click at [453, 635] on button "Save" at bounding box center [444, 634] width 47 height 29
click at [441, 631] on button "Save" at bounding box center [444, 634] width 47 height 29
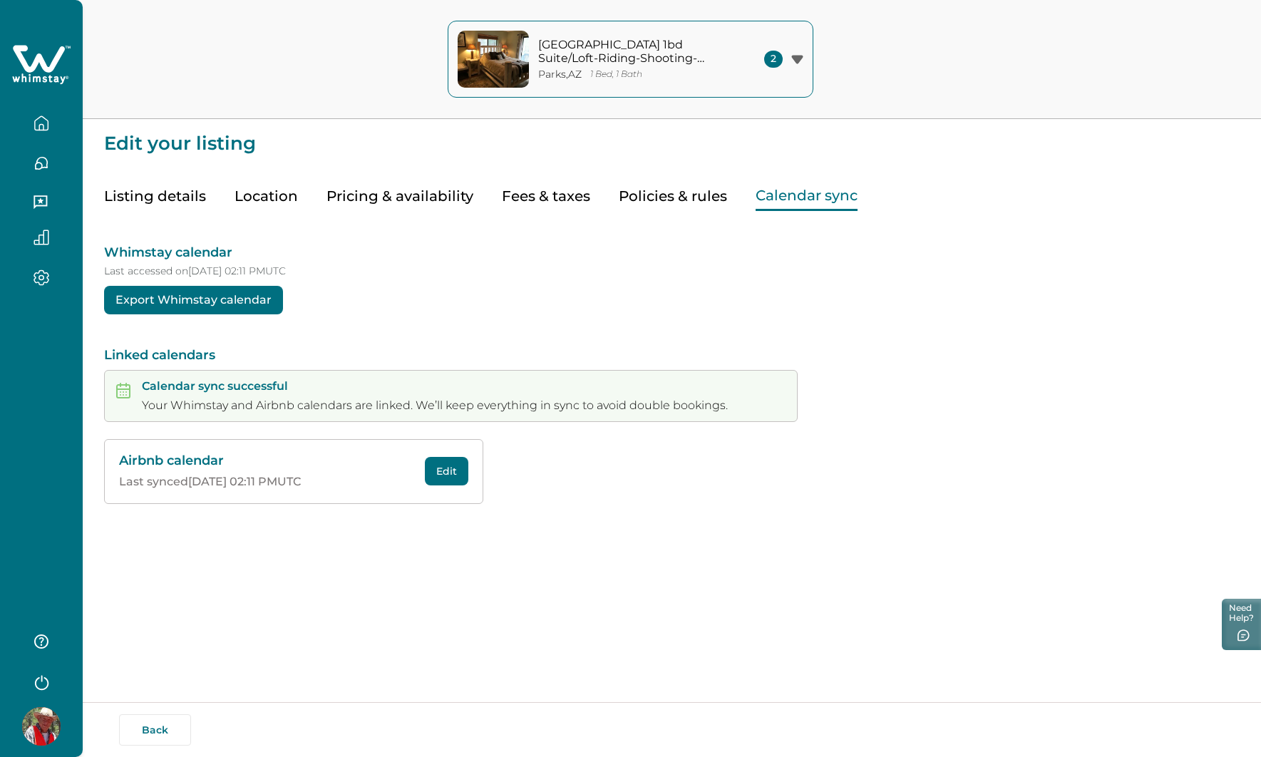
click at [428, 196] on button "Pricing & availability" at bounding box center [400, 196] width 147 height 29
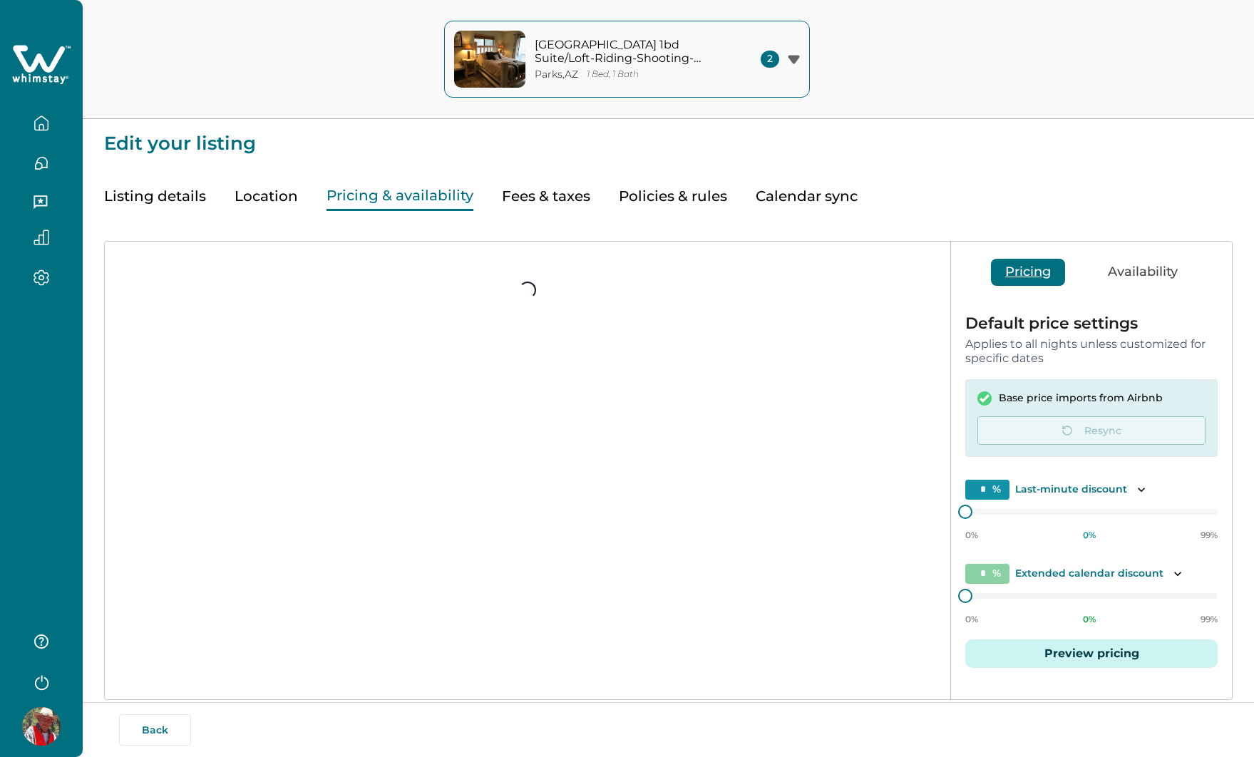
type input "**"
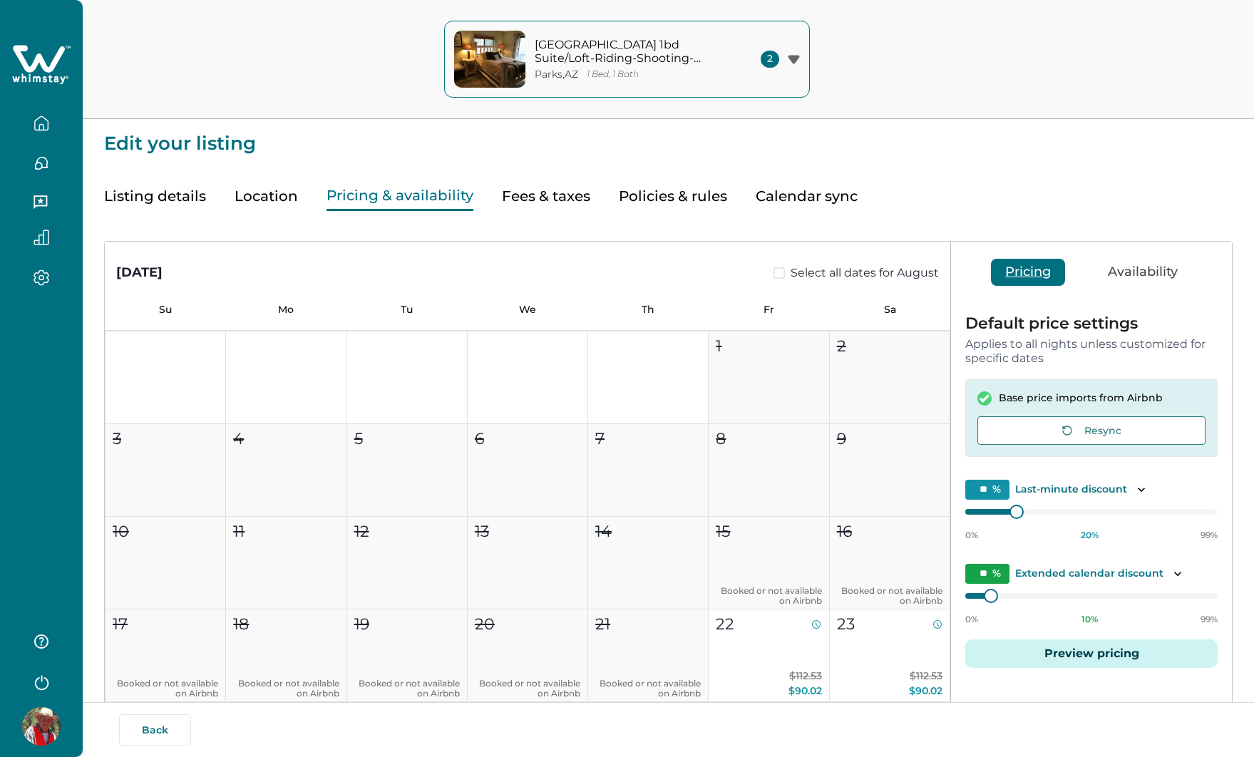
type input "**"
click at [1089, 657] on button "Preview pricing" at bounding box center [1091, 653] width 252 height 29
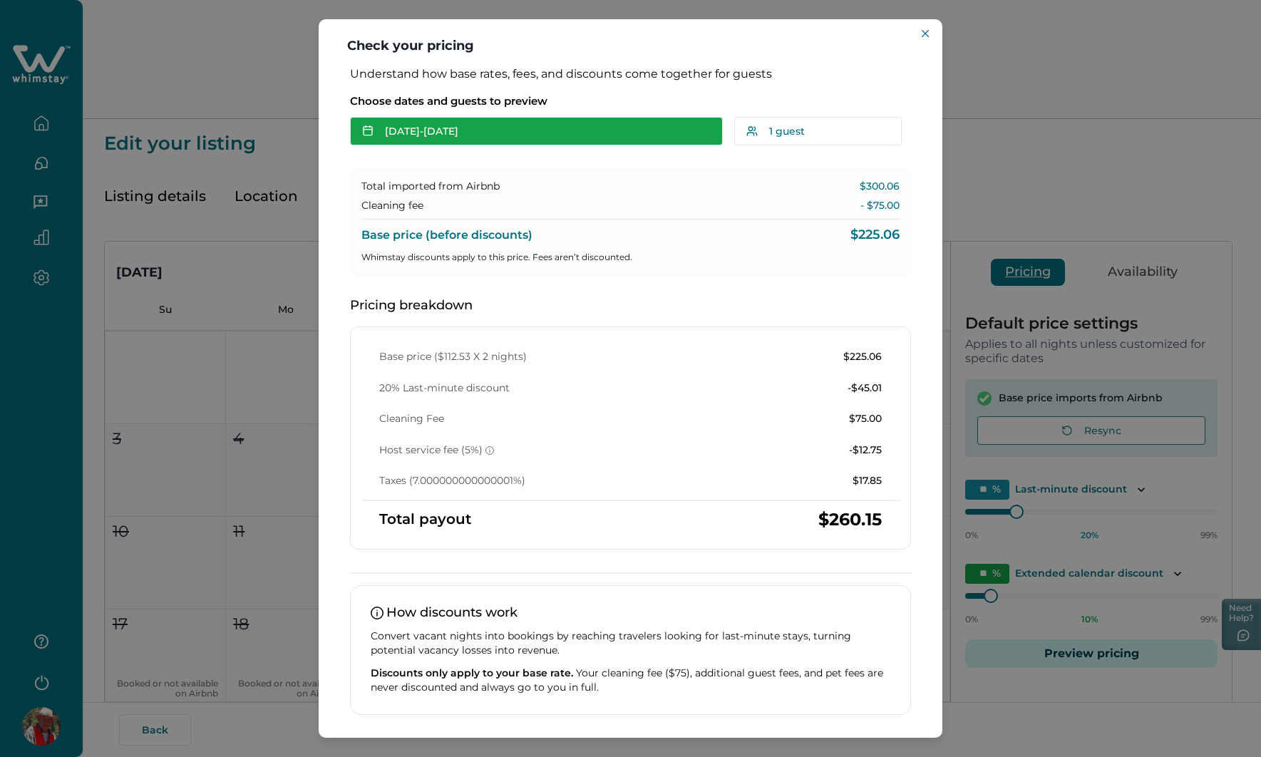
click at [584, 128] on button "[DATE] - [DATE]" at bounding box center [536, 131] width 373 height 29
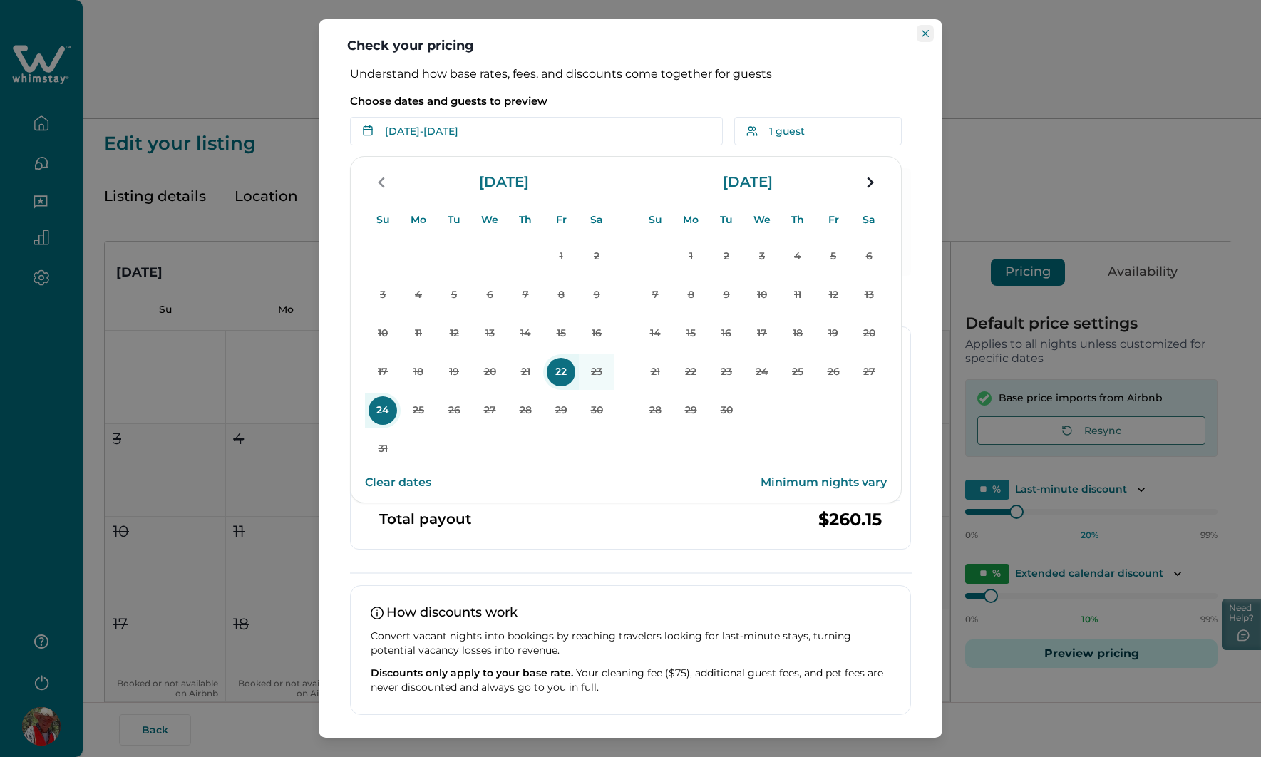
click at [929, 31] on button "Close" at bounding box center [925, 33] width 17 height 17
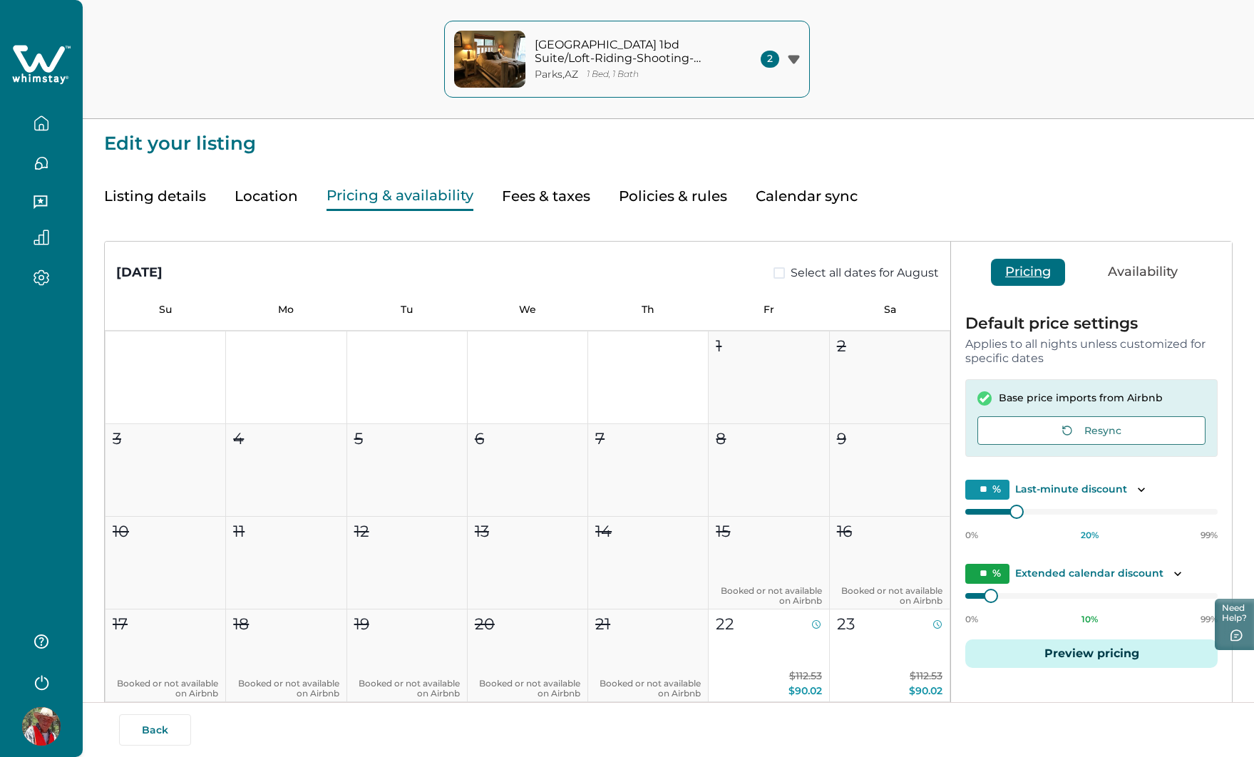
click at [1147, 273] on button "Availability" at bounding box center [1143, 272] width 98 height 27
